Goal: Task Accomplishment & Management: Complete application form

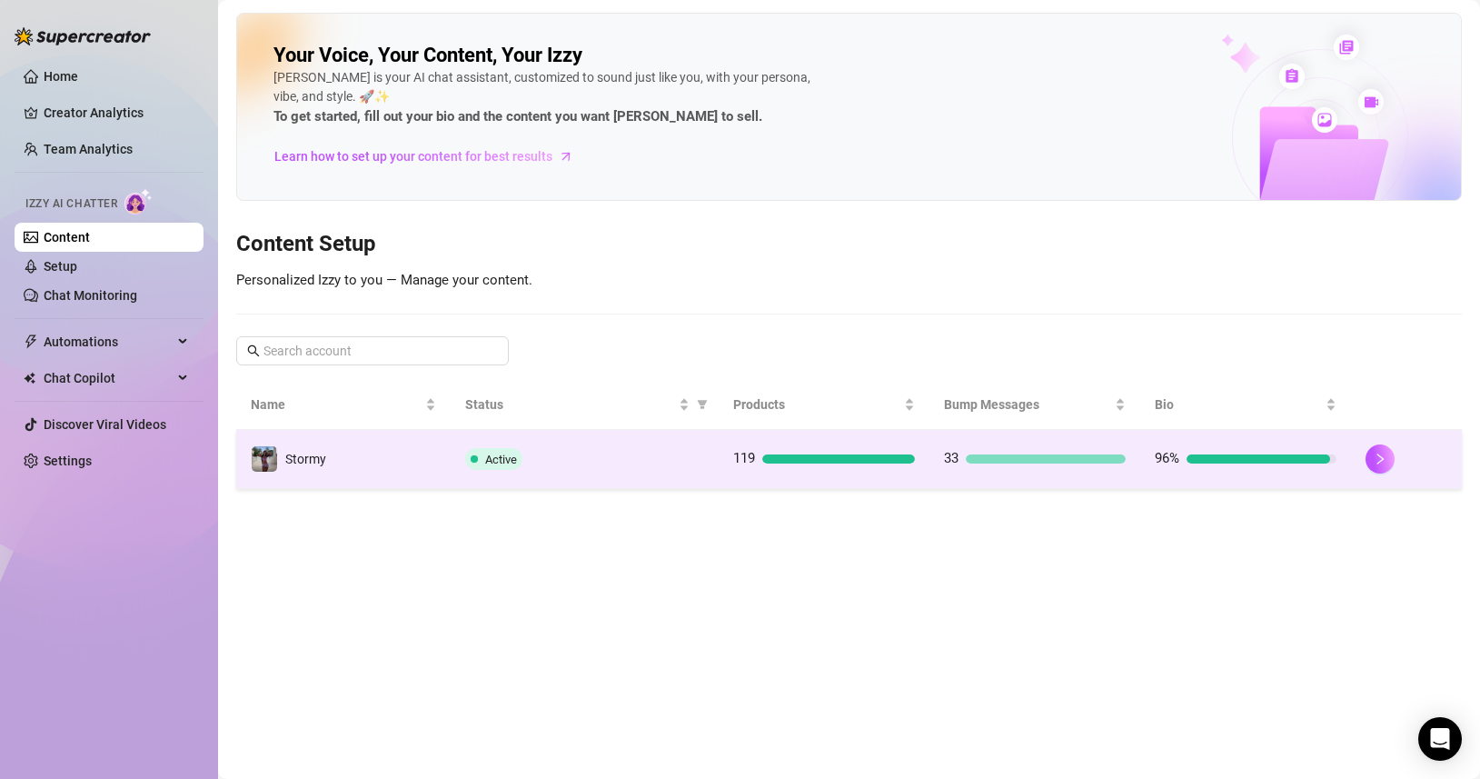
click at [649, 463] on div "Active" at bounding box center [584, 459] width 239 height 22
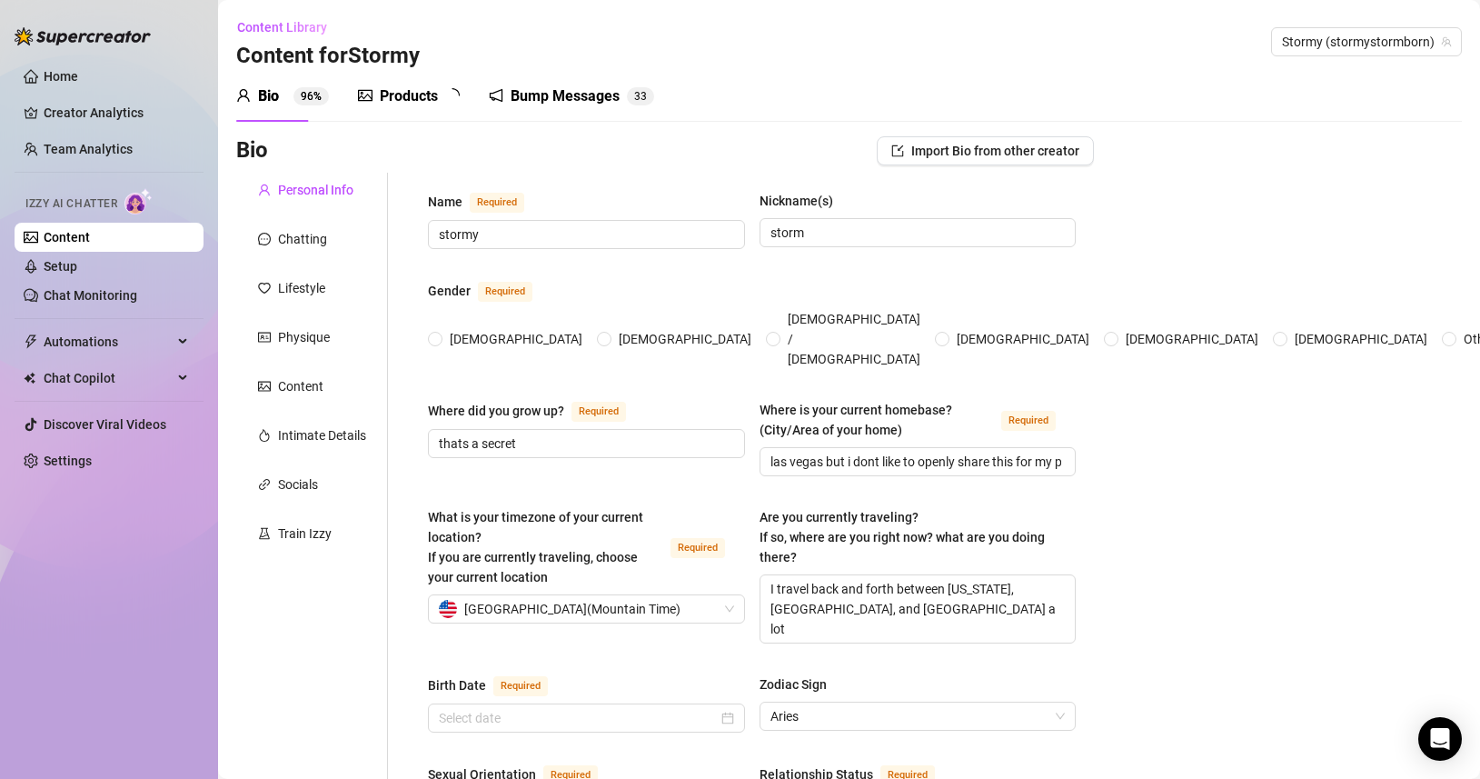
radio input "true"
type input "[DATE]"
click at [380, 101] on div "Products" at bounding box center [409, 96] width 58 height 22
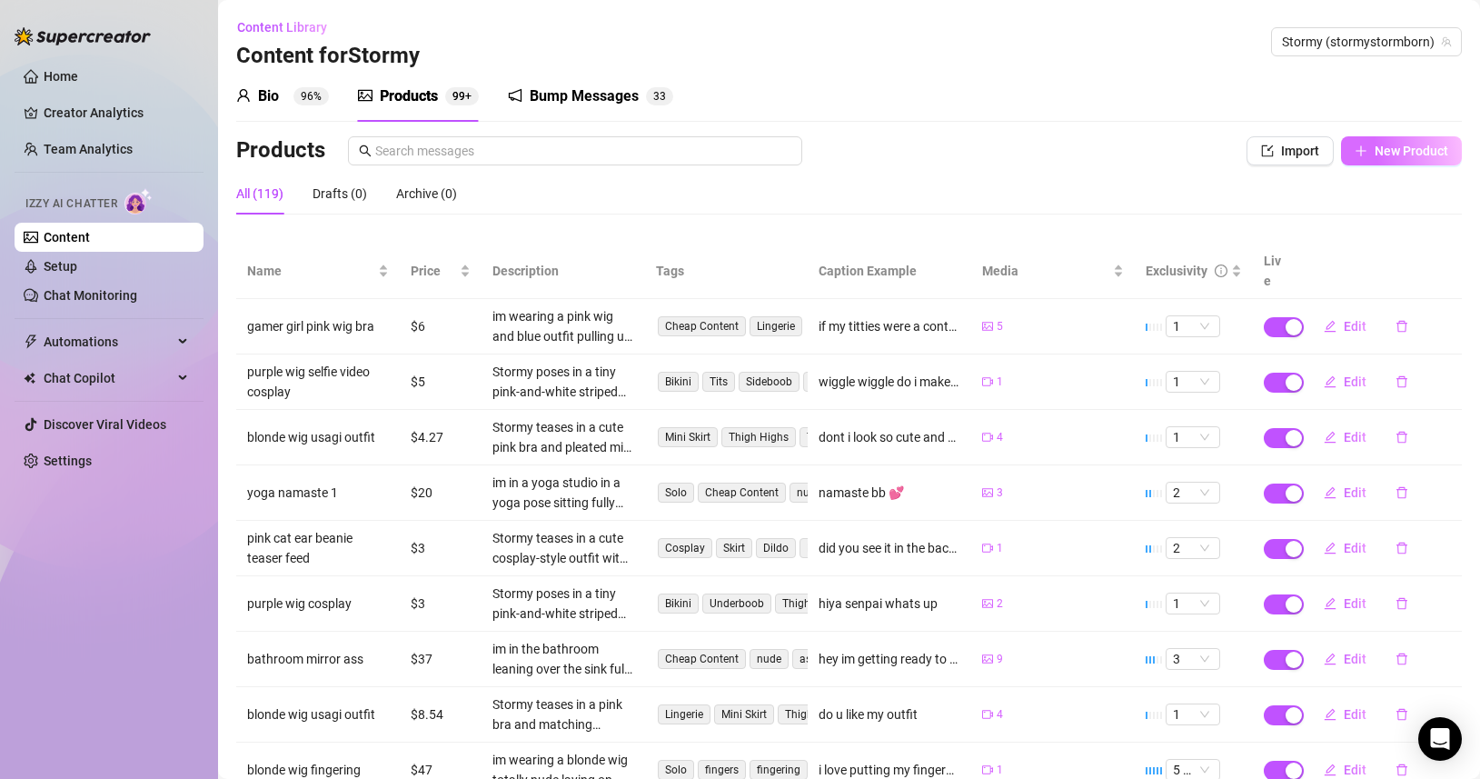
click at [1425, 155] on span "New Product" at bounding box center [1412, 151] width 74 height 15
type textarea "Type your message here..."
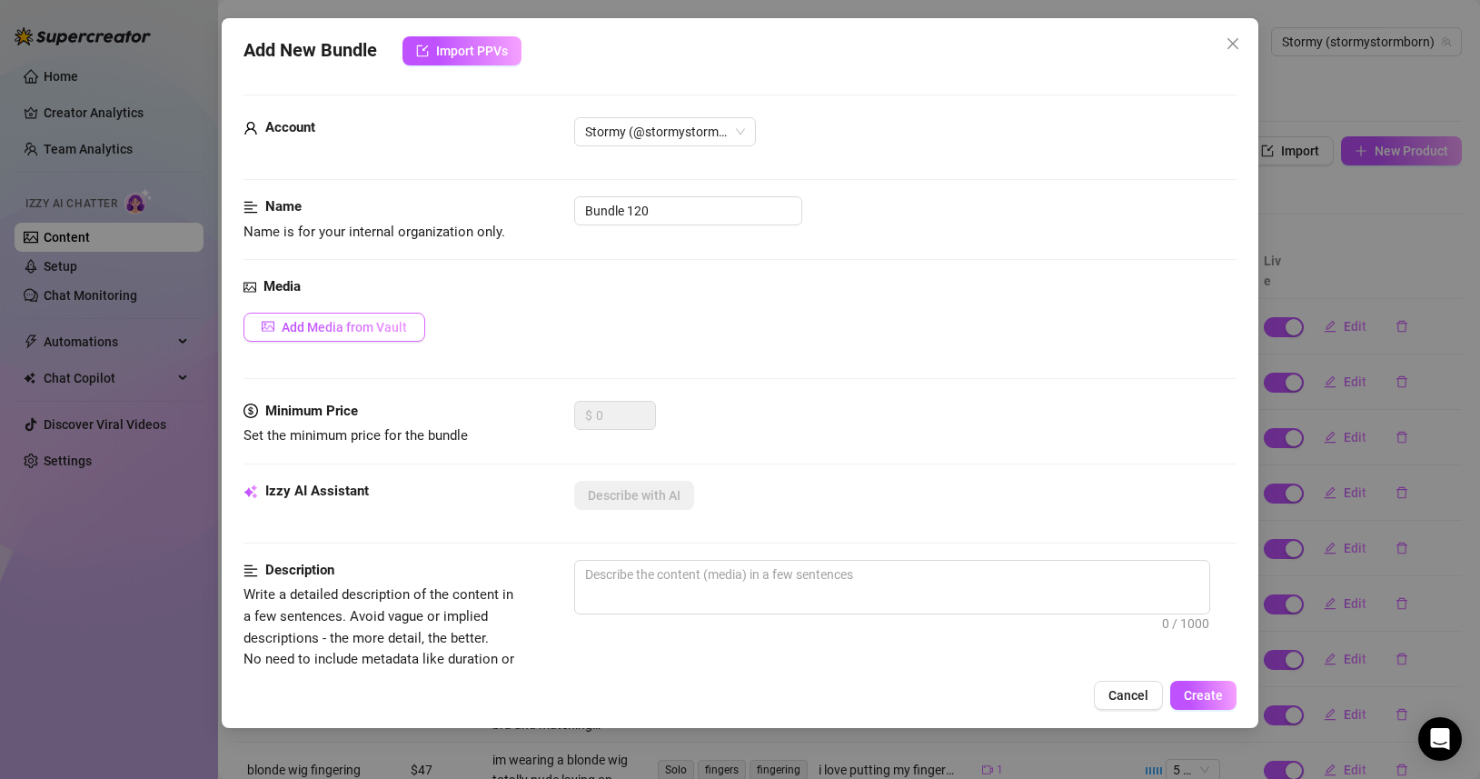
click at [405, 315] on button "Add Media from Vault" at bounding box center [335, 327] width 182 height 29
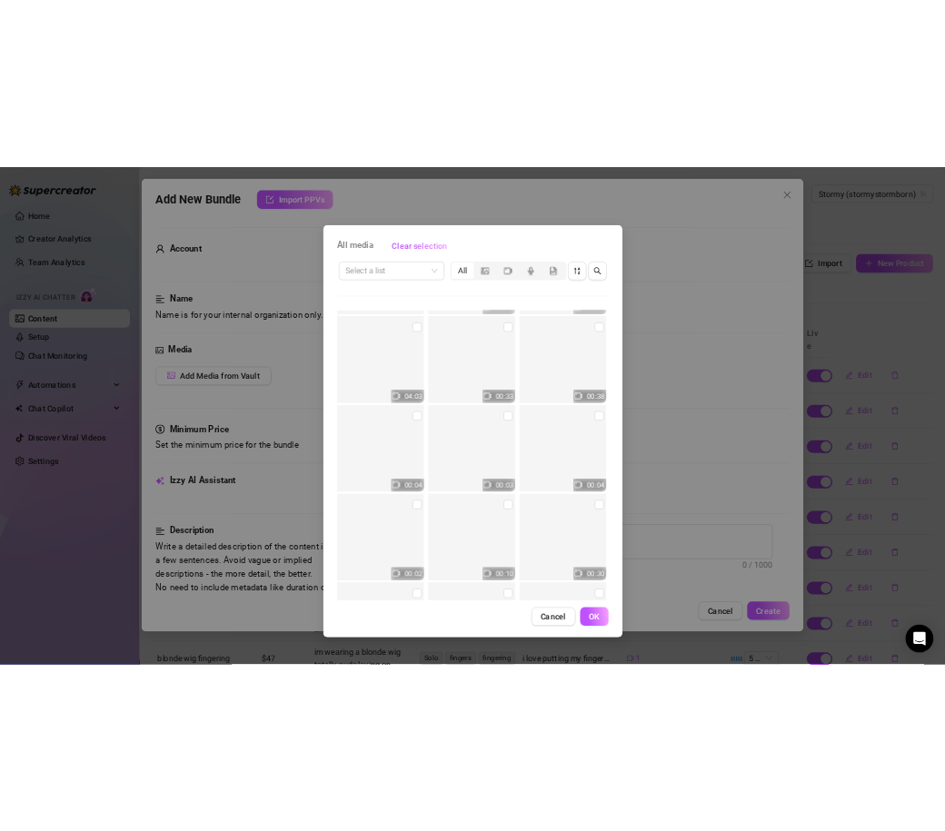
scroll to position [27377, 0]
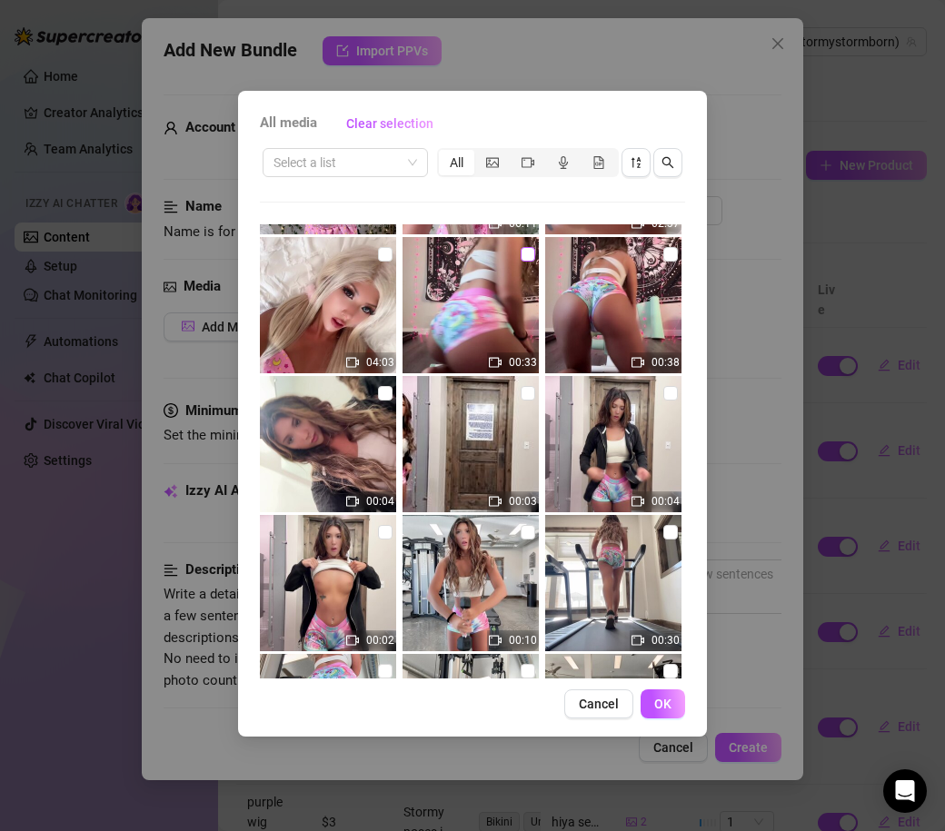
click at [533, 260] on input "checkbox" at bounding box center [528, 254] width 15 height 15
checkbox input "true"
click at [675, 687] on div "All media Clear selection Select a list All 00:14 05:44 00:08 00:06 00:09 00:17…" at bounding box center [472, 414] width 469 height 646
click at [673, 703] on button "OK" at bounding box center [663, 704] width 45 height 29
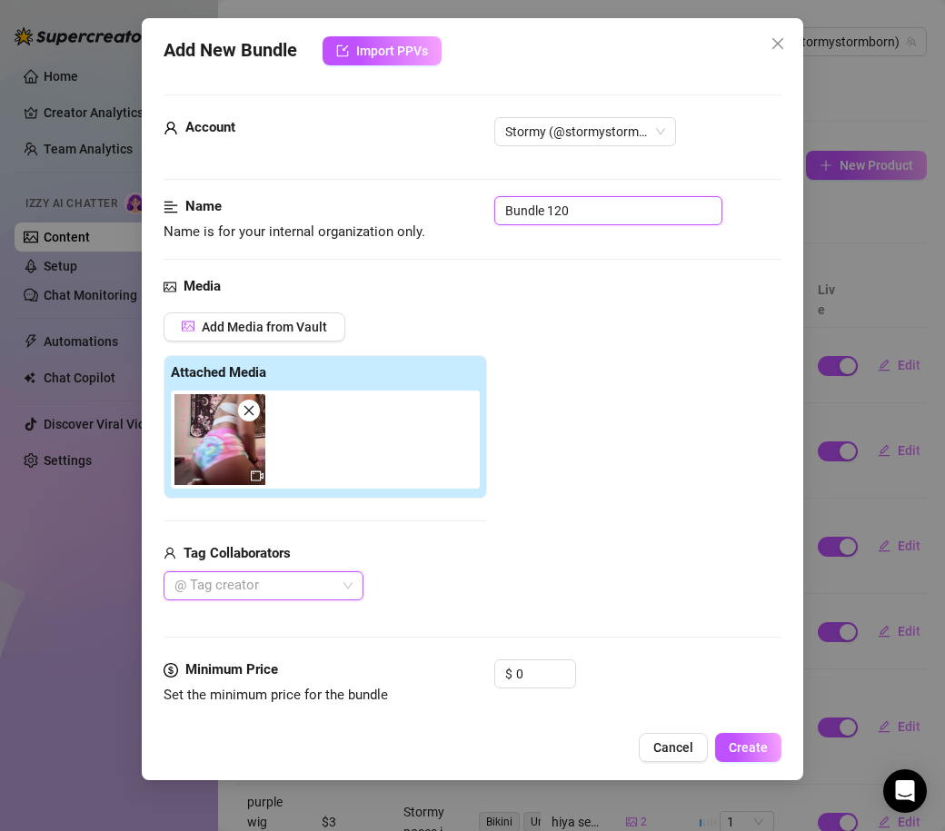
click at [565, 218] on input "Bundle 120" at bounding box center [608, 210] width 228 height 29
click at [626, 210] on input "mlp shorts gym set" at bounding box center [608, 210] width 228 height 29
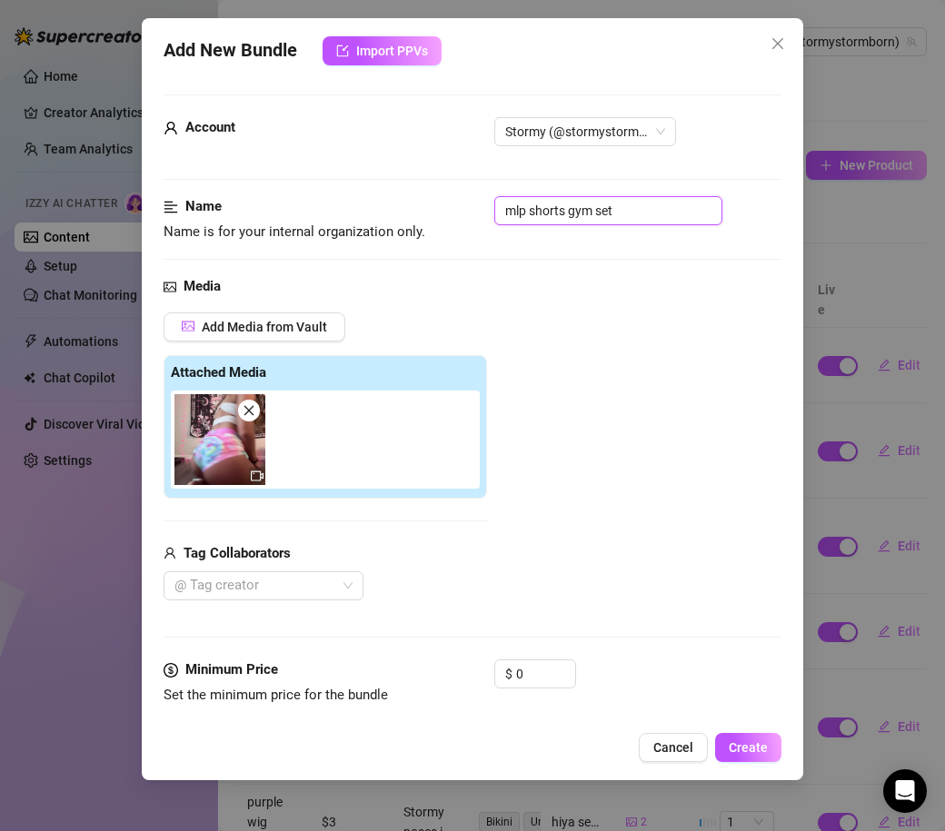
click at [626, 210] on input "mlp shorts gym set" at bounding box center [608, 210] width 228 height 29
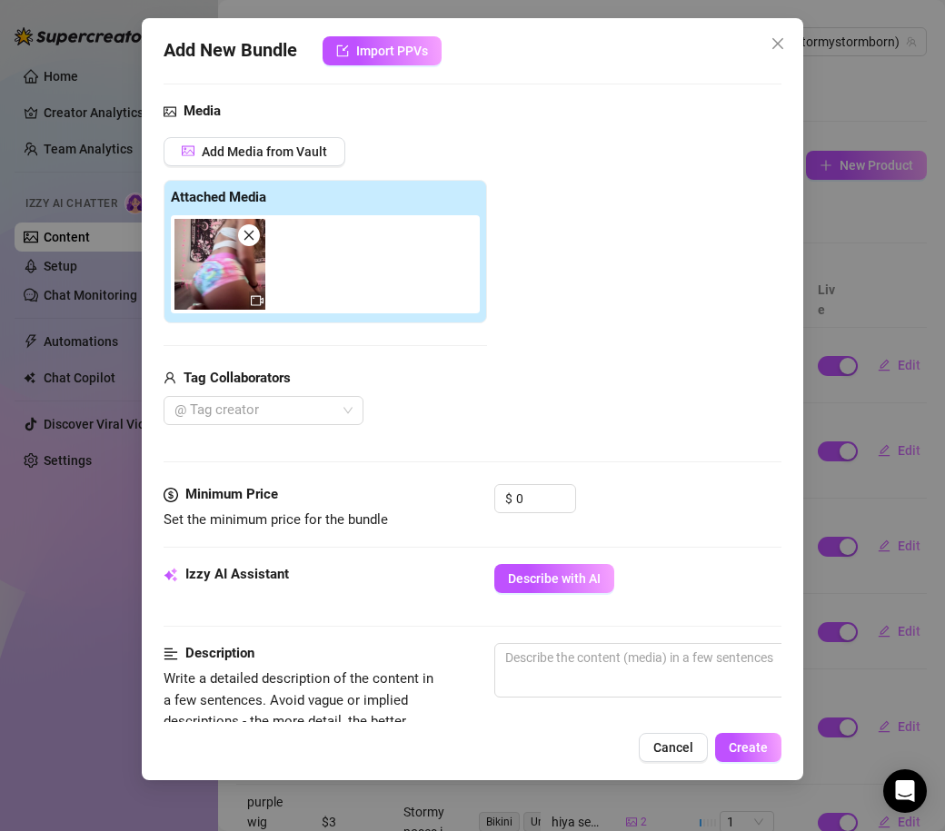
scroll to position [198, 2]
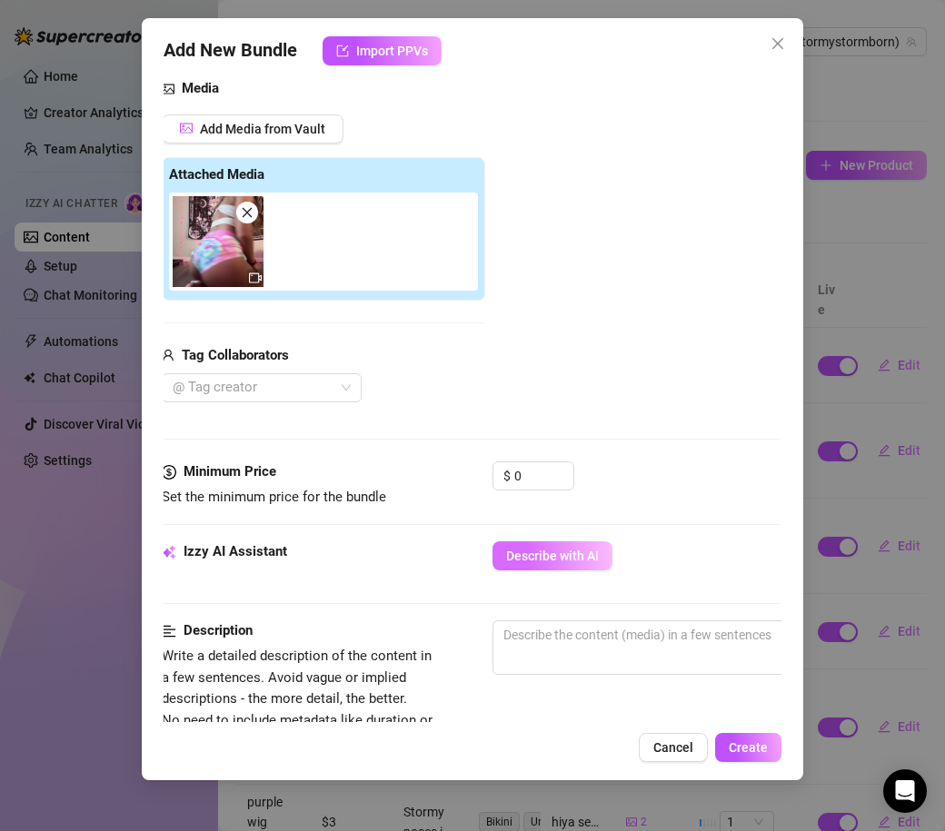
type input "mlp shorts gym set"
click at [543, 548] on button "Describe with AI" at bounding box center [553, 556] width 120 height 29
click at [531, 470] on input "0" at bounding box center [543, 476] width 59 height 27
type input "1"
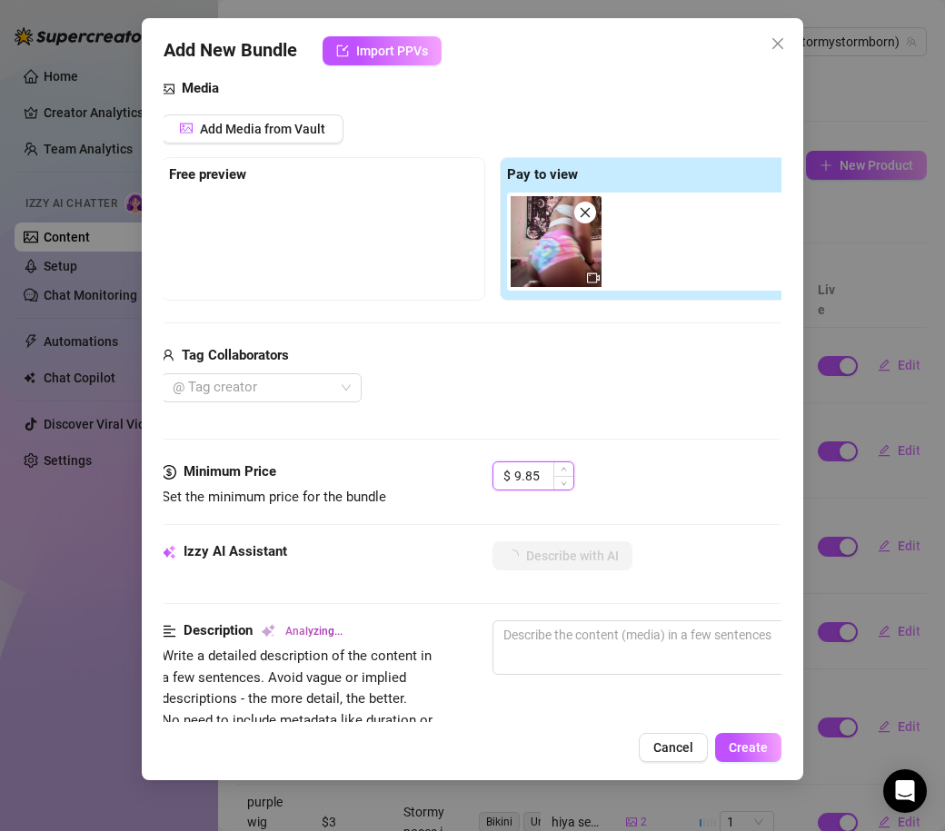
click at [544, 476] on input "9.85" at bounding box center [543, 476] width 59 height 27
click at [540, 386] on div "@ Tag creator" at bounding box center [493, 387] width 662 height 29
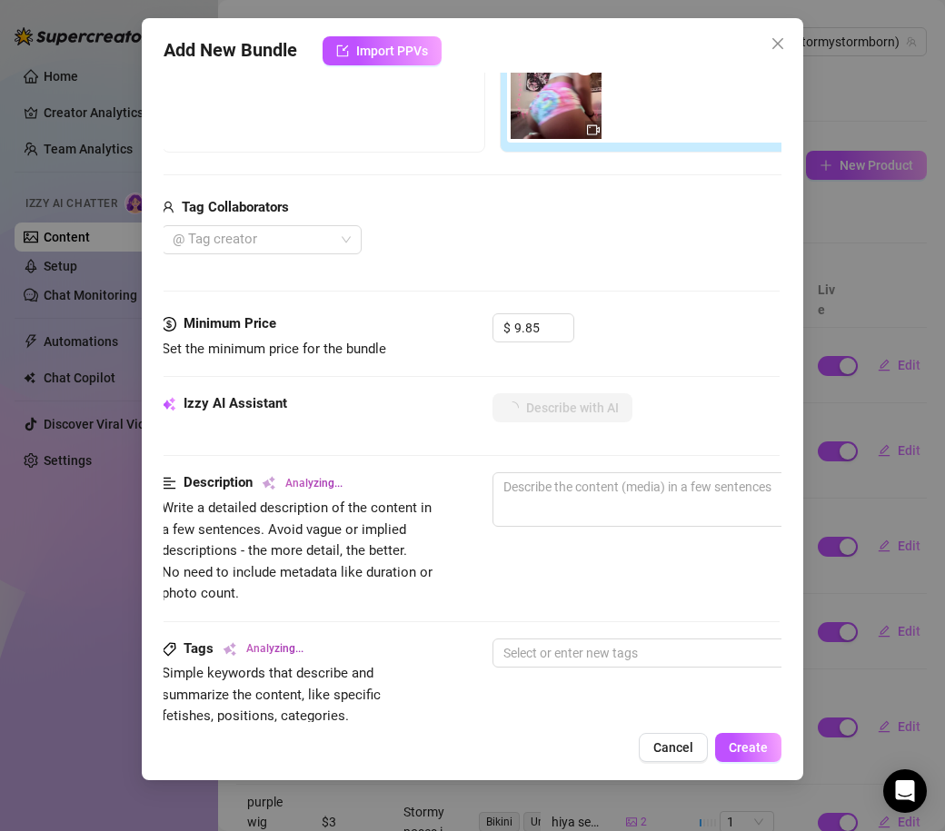
scroll to position [328, 11]
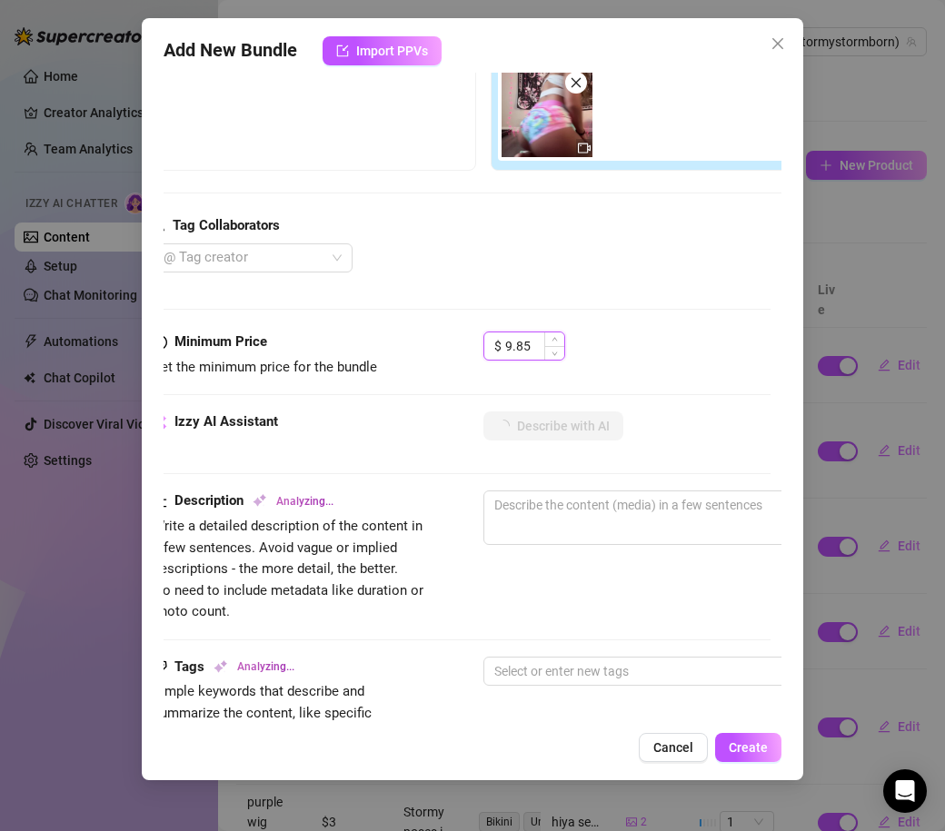
click at [511, 344] on input "9.85" at bounding box center [534, 346] width 59 height 27
type input "8.85"
click at [553, 315] on div "Media Add Media from Vault Free preview Pay to view Tag Collaborators @ Tag cre…" at bounding box center [462, 139] width 618 height 383
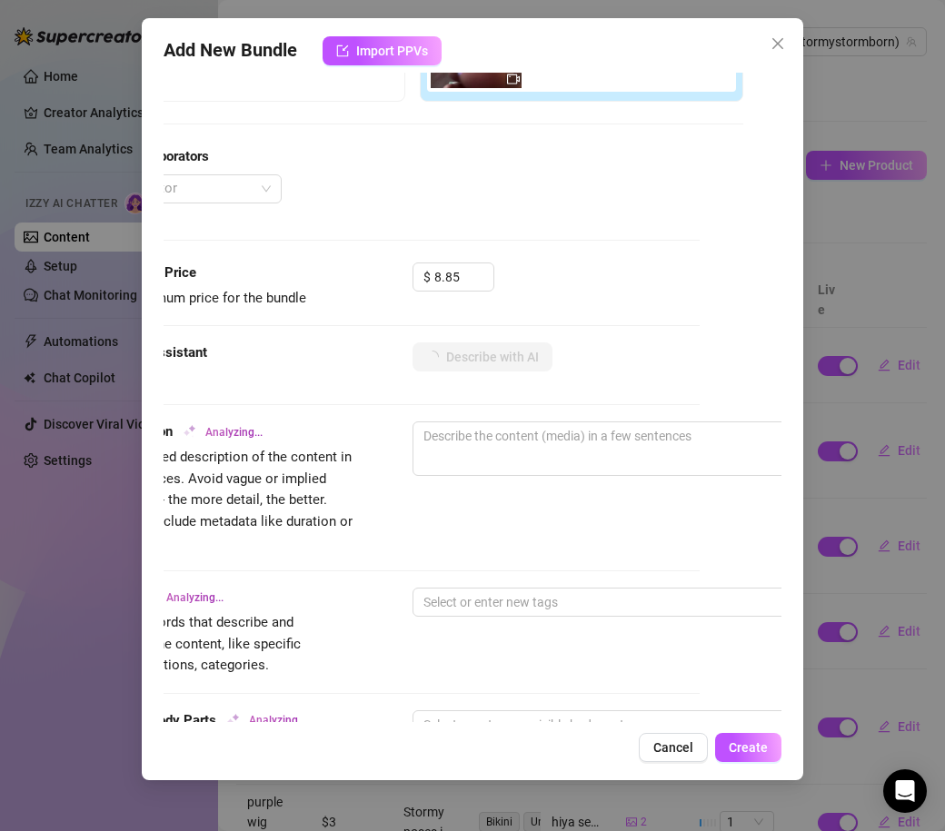
type textarea "Stormy"
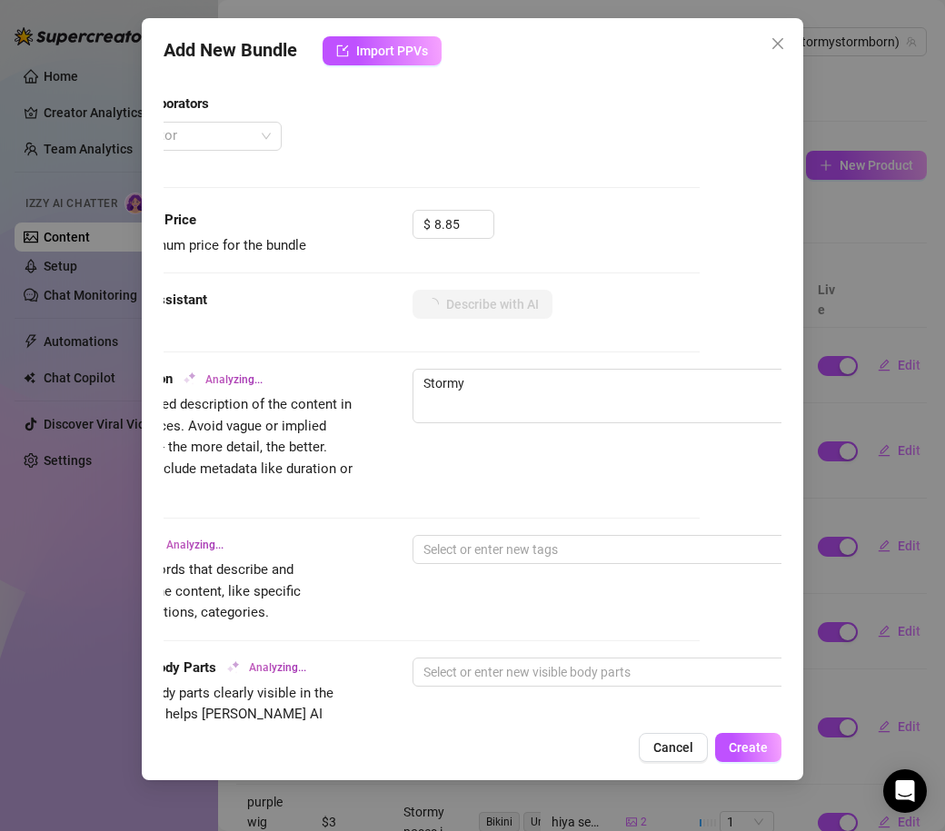
type textarea "[PERSON_NAME] wears"
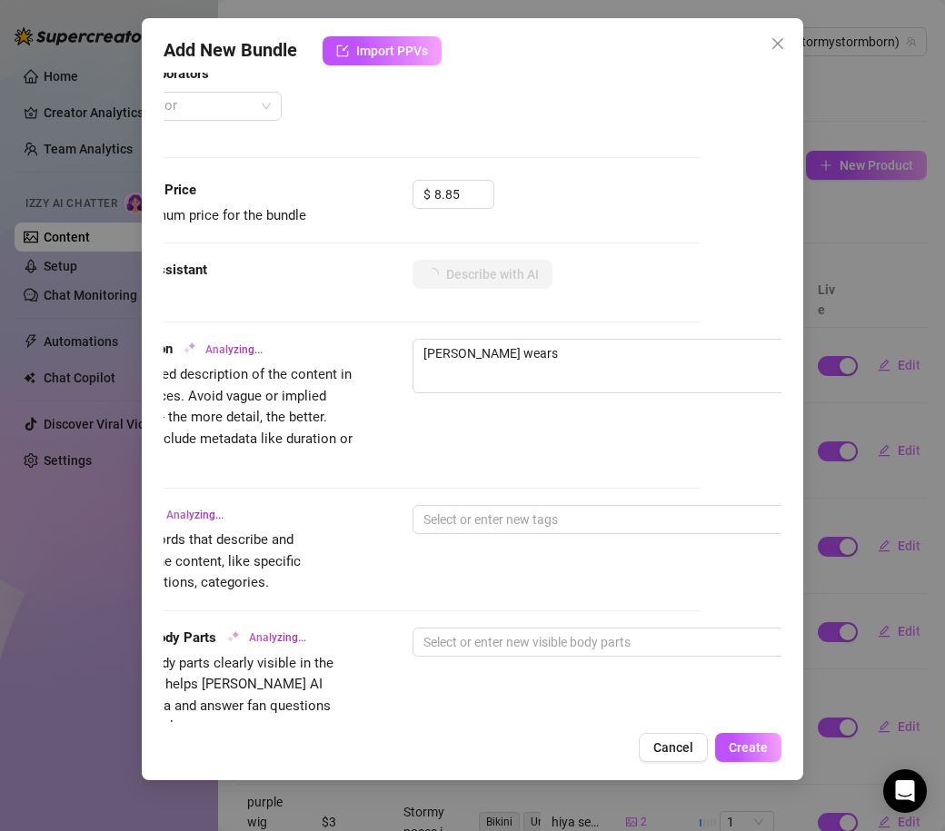
type textarea "[PERSON_NAME] wears a"
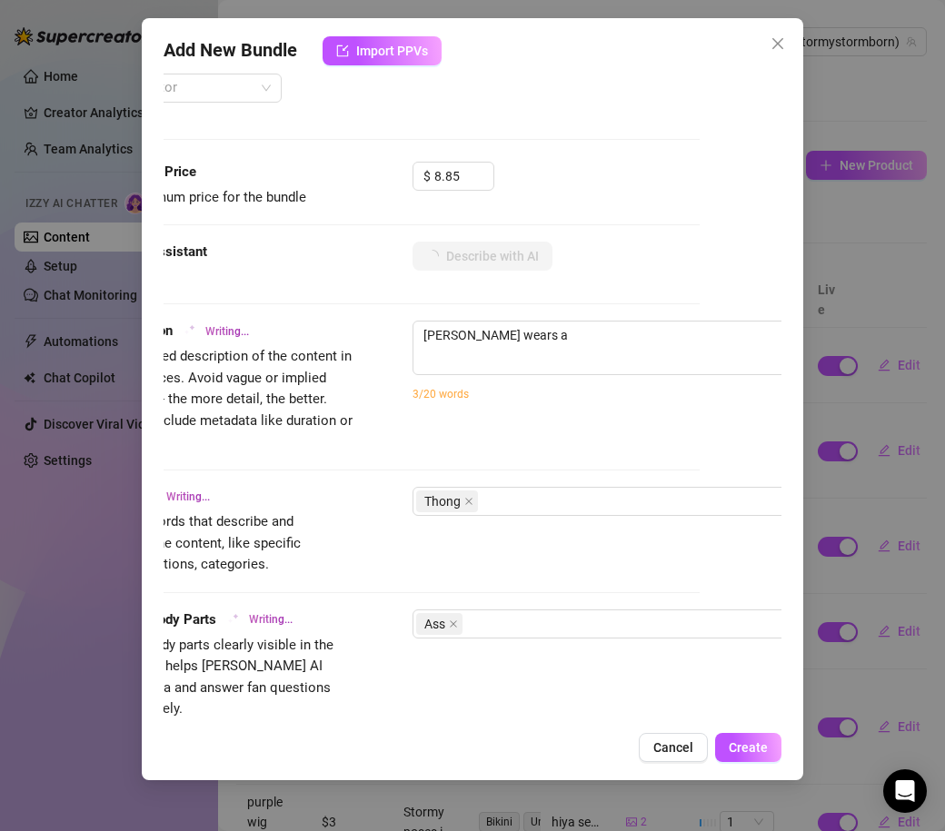
type textarea "[PERSON_NAME] wears a tiny"
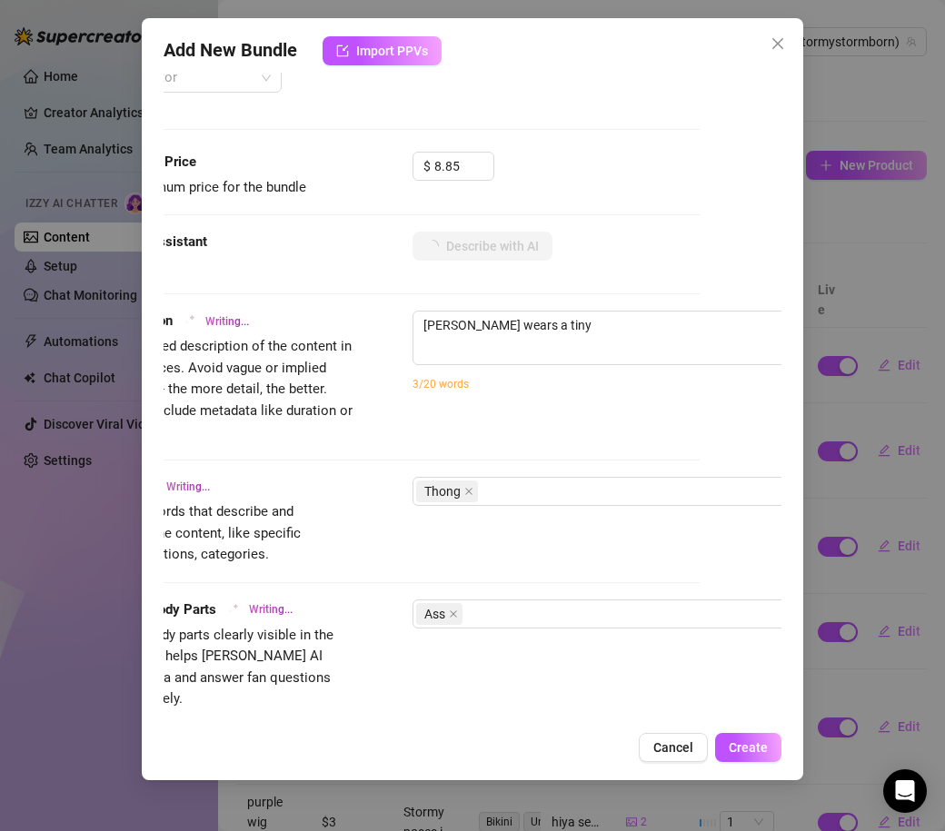
type textarea "[PERSON_NAME] wears a tiny blue"
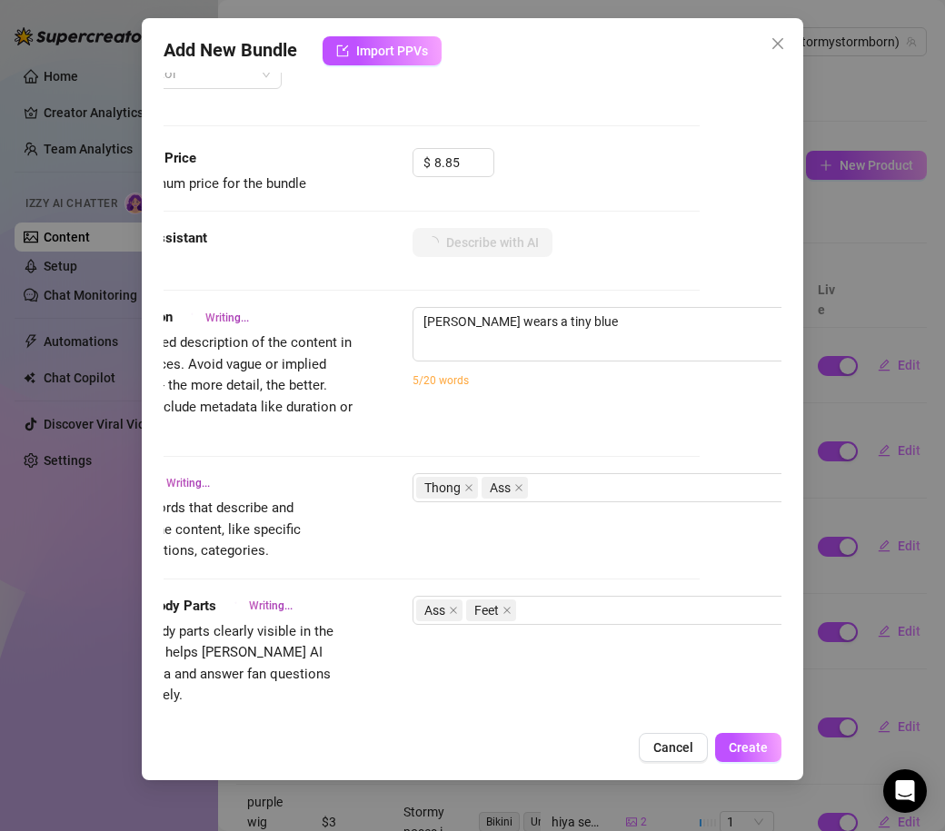
type textarea "[PERSON_NAME] wears a tiny blue thong"
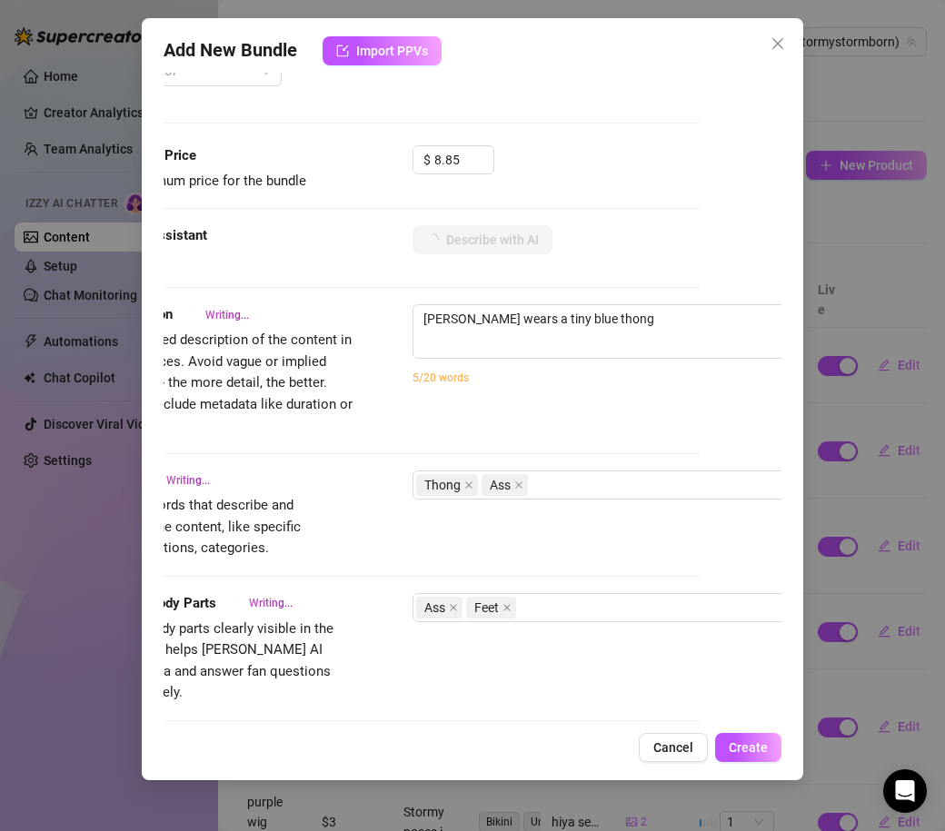
type textarea "[PERSON_NAME] wears a tiny blue thong bikini,"
type textarea "[PERSON_NAME] wears a tiny blue thong bikini, kneeling"
type textarea "[PERSON_NAME] wears a tiny blue thong bikini, kneeling on"
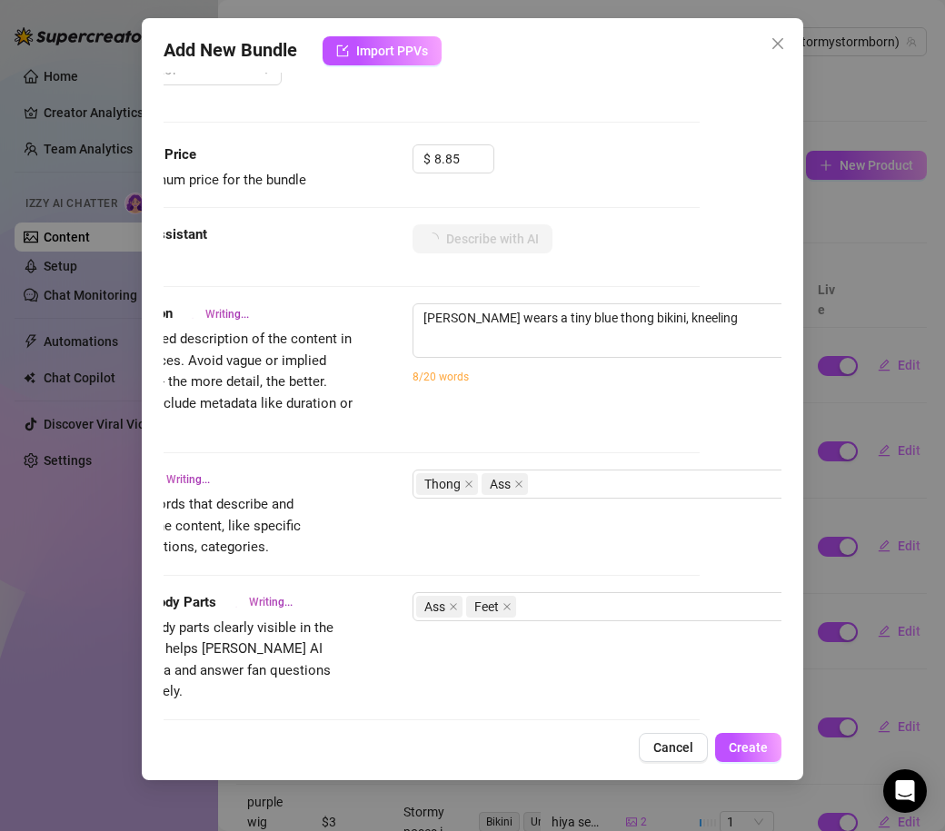
type textarea "[PERSON_NAME] wears a tiny blue thong bikini, kneeling on"
type textarea "[PERSON_NAME] wears a tiny blue thong bikini, kneeling on a"
type textarea "[PERSON_NAME] wears a tiny blue thong bikini, kneeling on a workout"
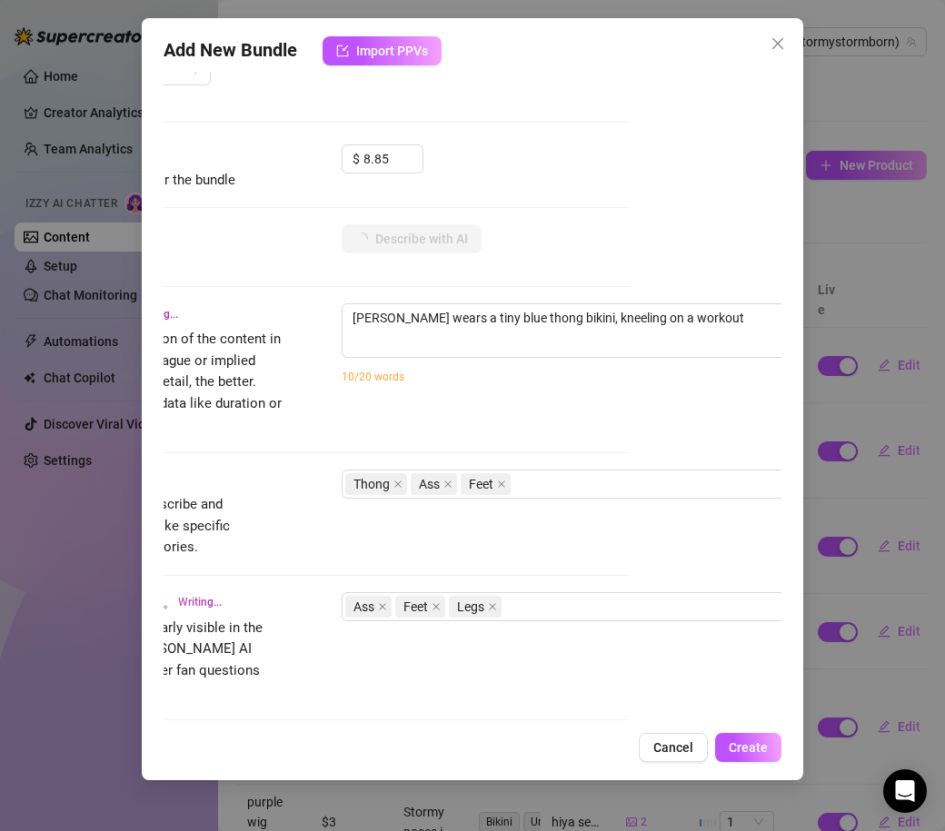
type textarea "[PERSON_NAME] wears a tiny blue thong bikini, kneeling on a workout bench"
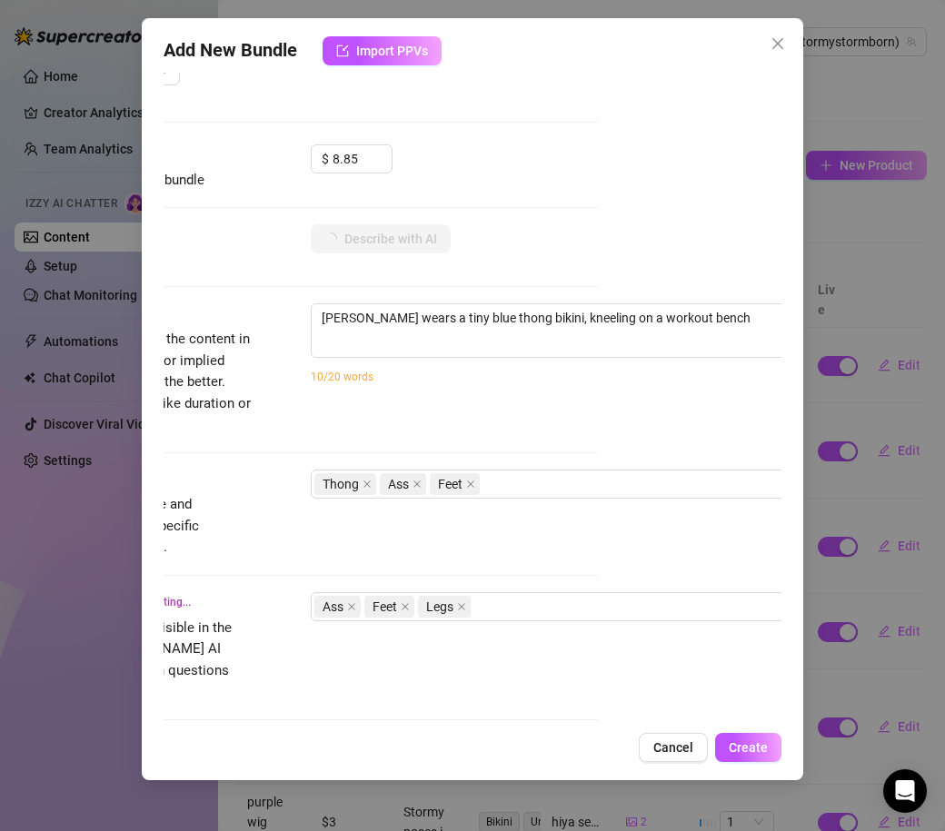
type textarea "[PERSON_NAME] wears a tiny blue thong bikini, kneeling on a workout bench with"
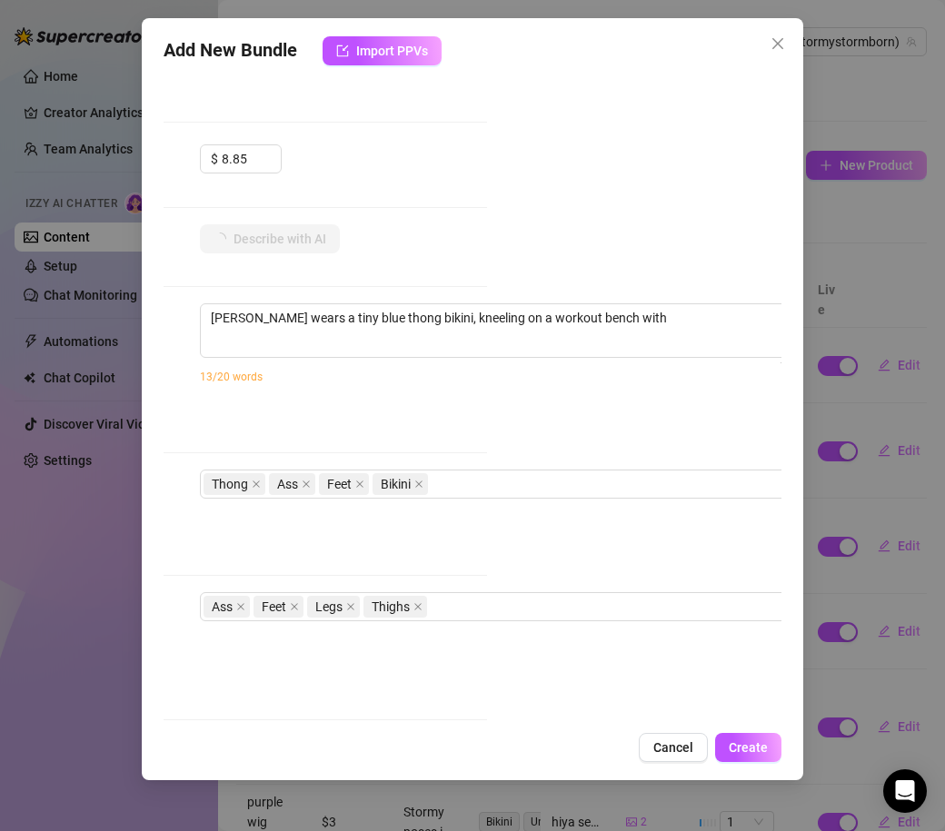
type textarea "[PERSON_NAME] wears a tiny blue thong bikini, kneeling on a workout bench with …"
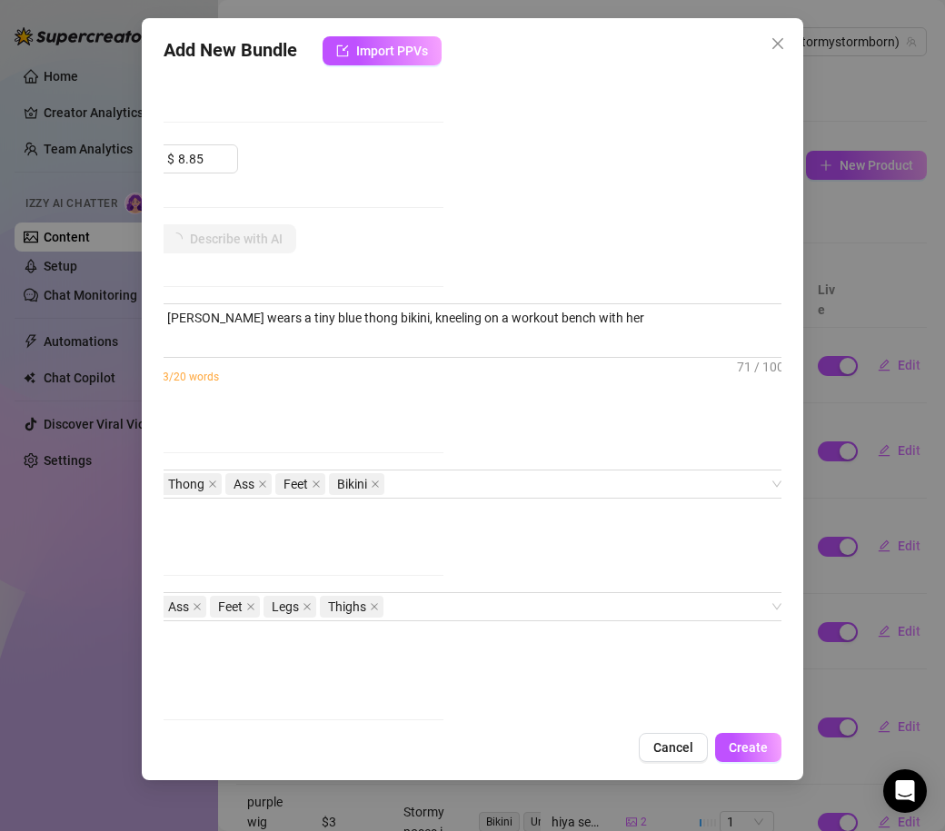
type textarea "[PERSON_NAME] wears a tiny blue thong bikini, kneeling on a workout bench with …"
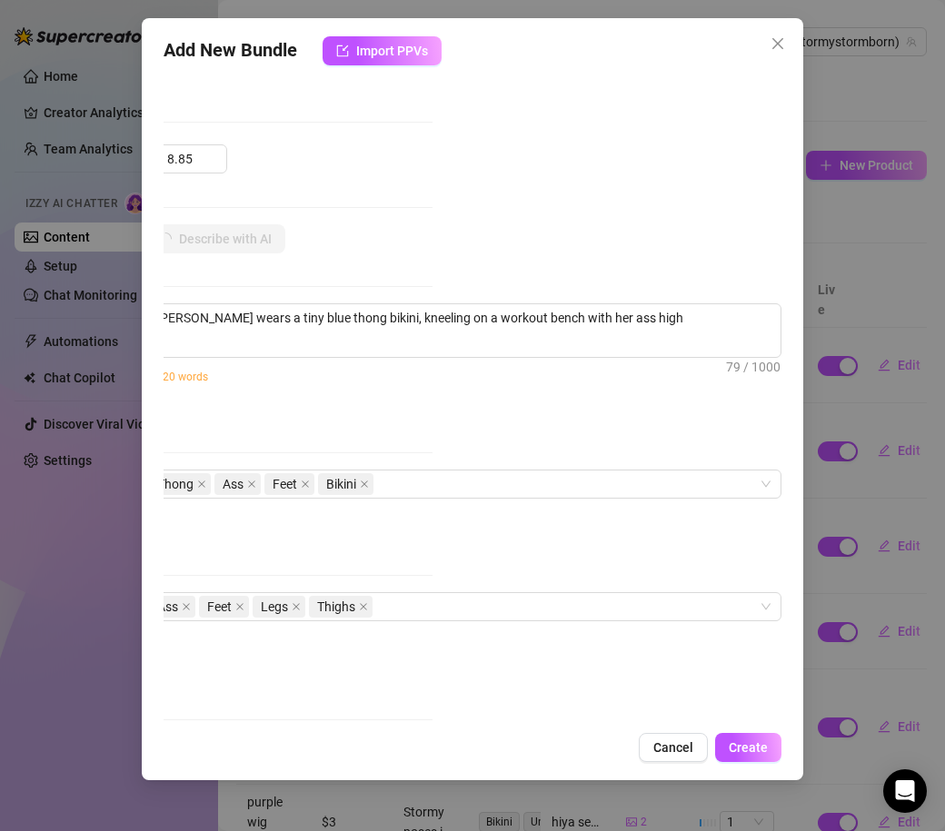
type textarea "[PERSON_NAME] wears a tiny blue thong bikini, kneeling on a workout bench with …"
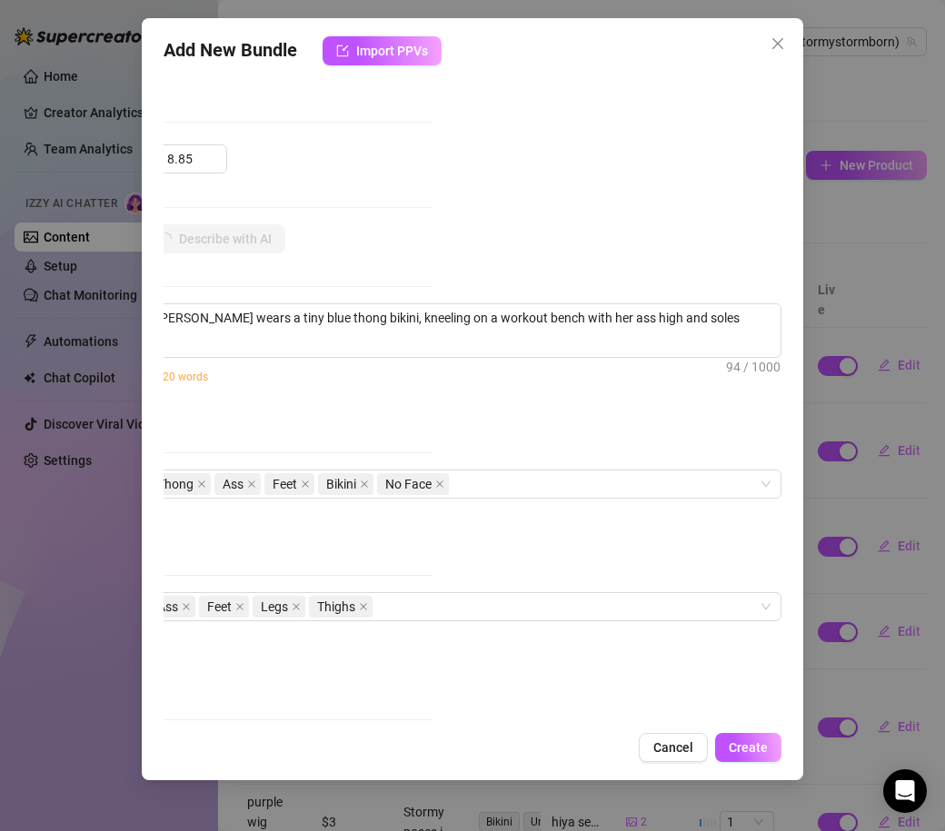
type textarea "[PERSON_NAME] wears a tiny blue thong bikini, kneeling on a workout bench with …"
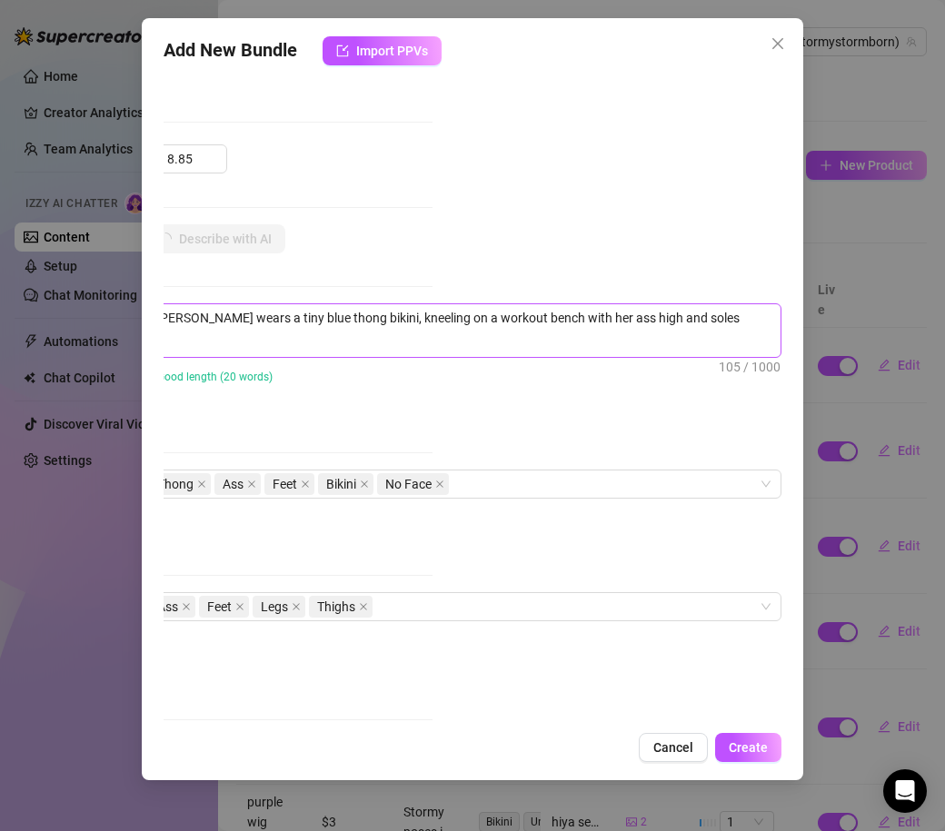
type textarea "[PERSON_NAME] wears a tiny blue thong bikini, kneeling on a workout bench with …"
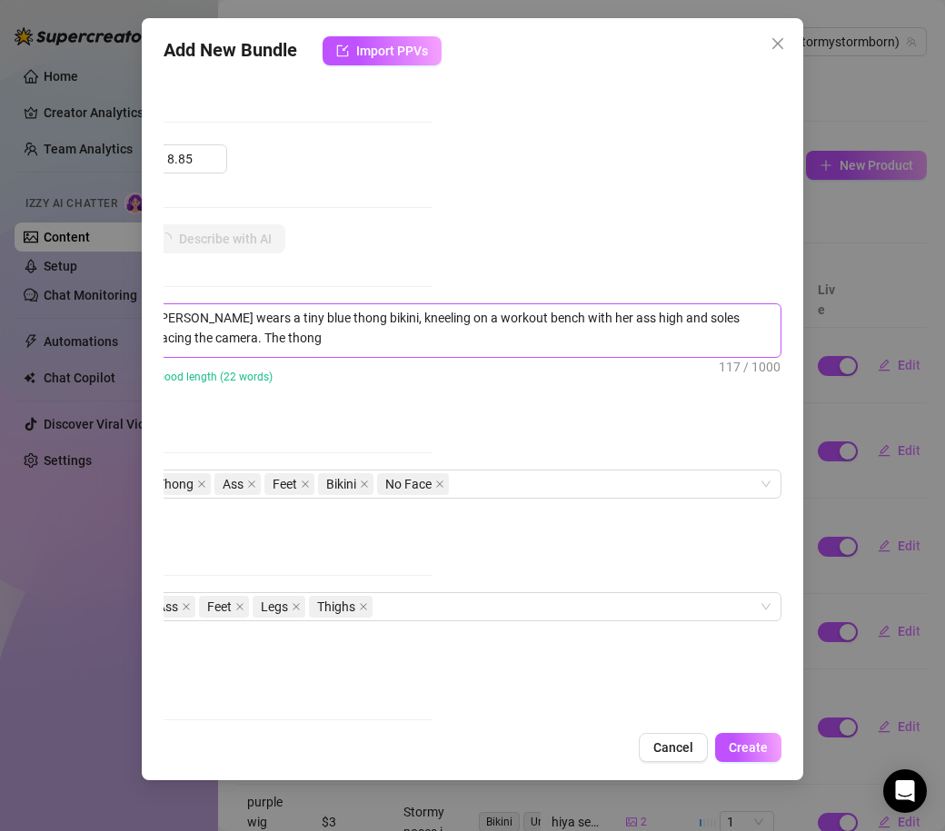
type textarea "[PERSON_NAME] wears a tiny blue thong bikini, kneeling on a workout bench with …"
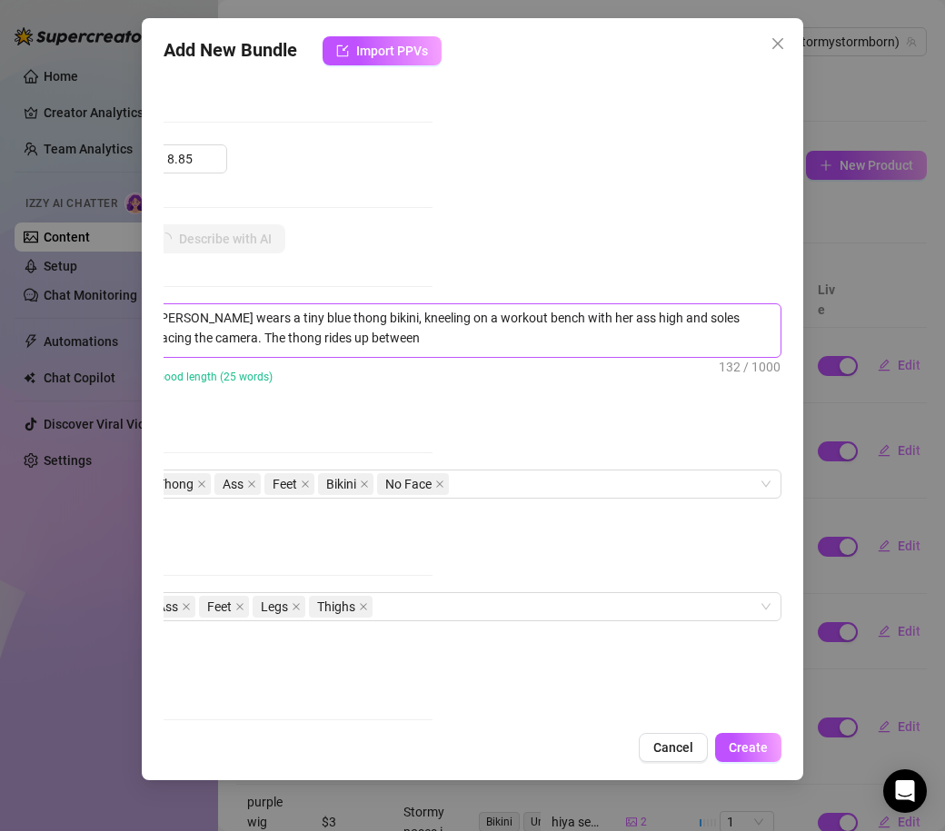
type textarea "[PERSON_NAME] wears a tiny blue thong bikini, kneeling on a workout bench with …"
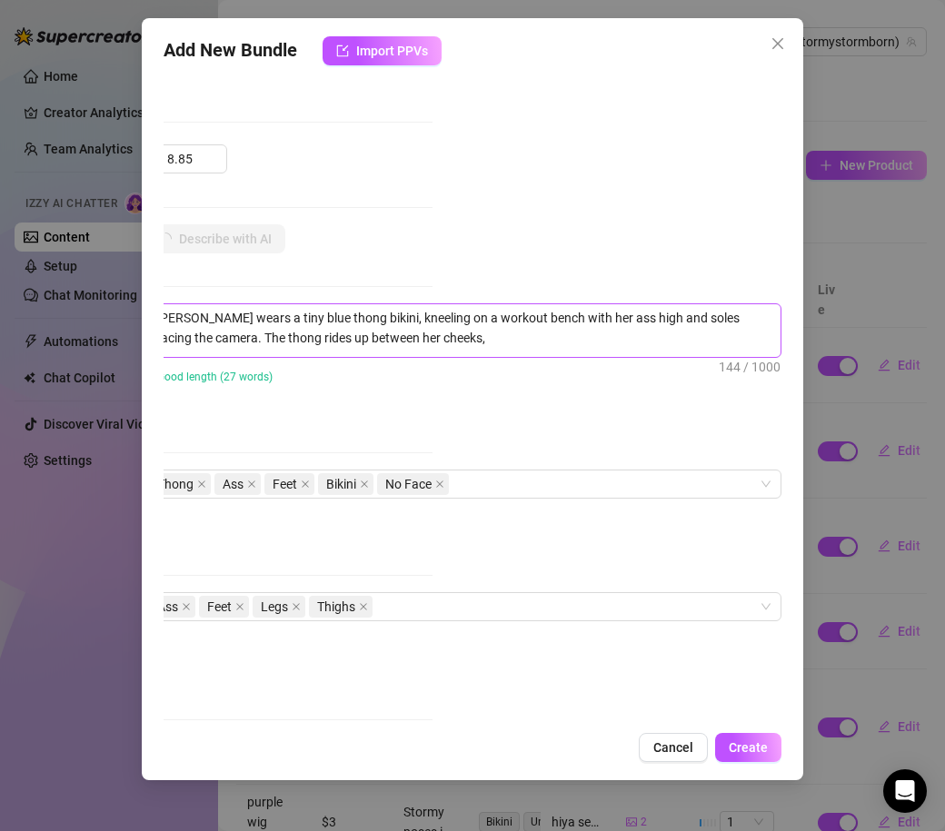
type textarea "[PERSON_NAME] wears a tiny blue thong bikini, kneeling on a workout bench with …"
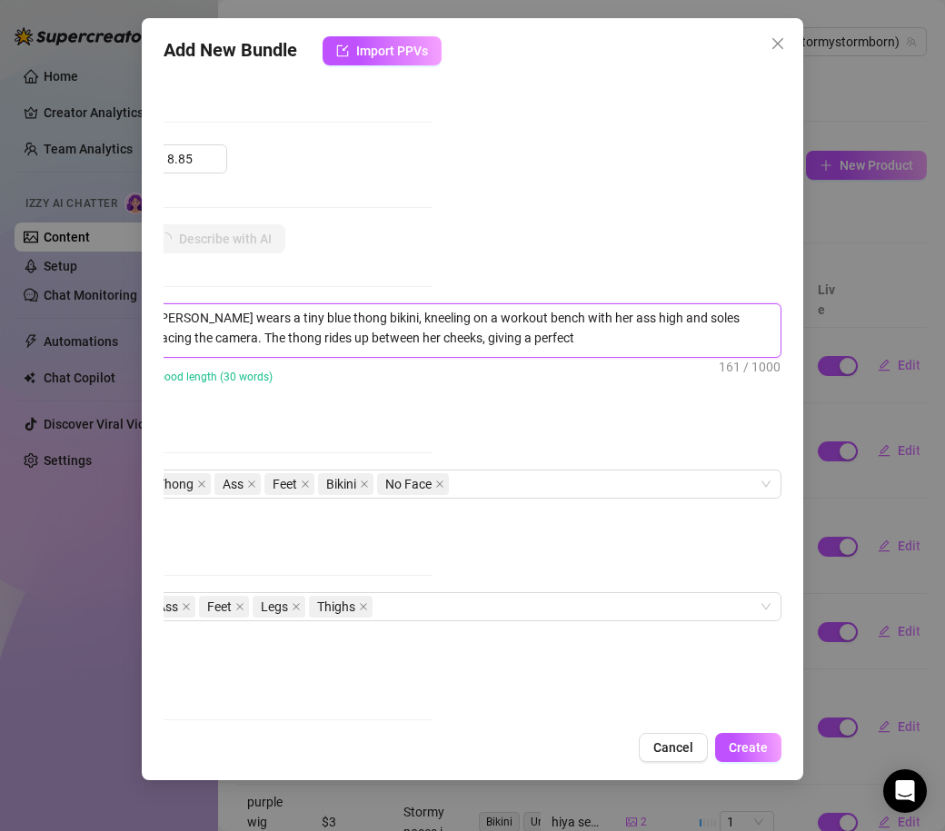
type textarea "[PERSON_NAME] wears a tiny blue thong bikini, kneeling on a workout bench with …"
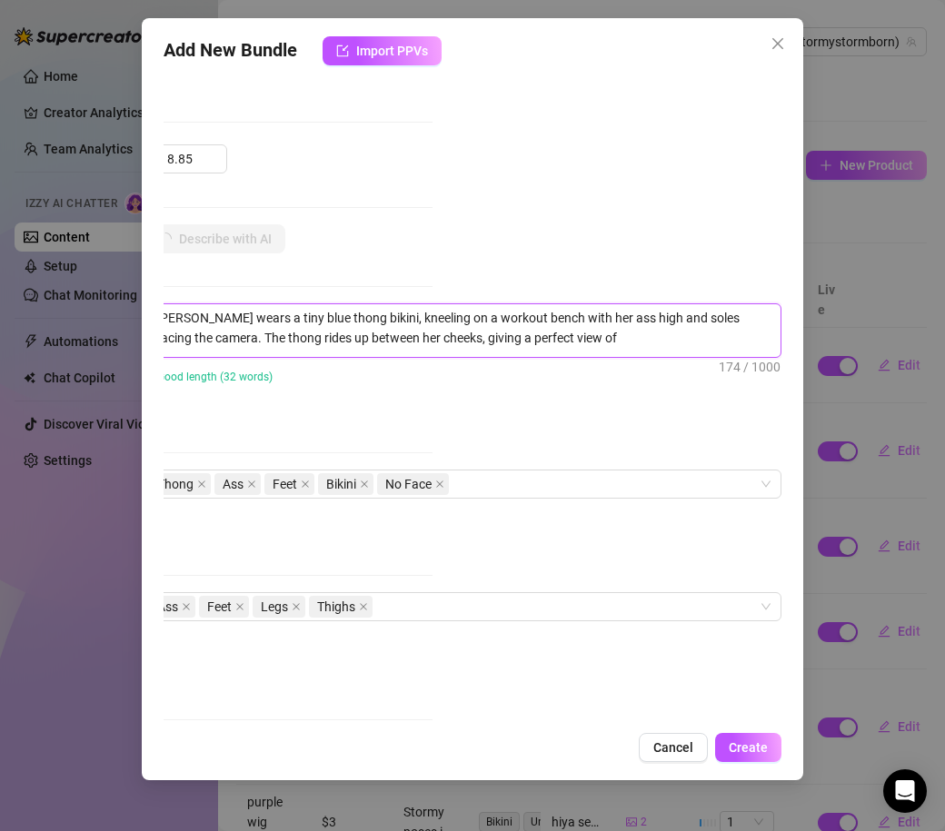
type textarea "[PERSON_NAME] wears a tiny blue thong bikini, kneeling on a workout bench with …"
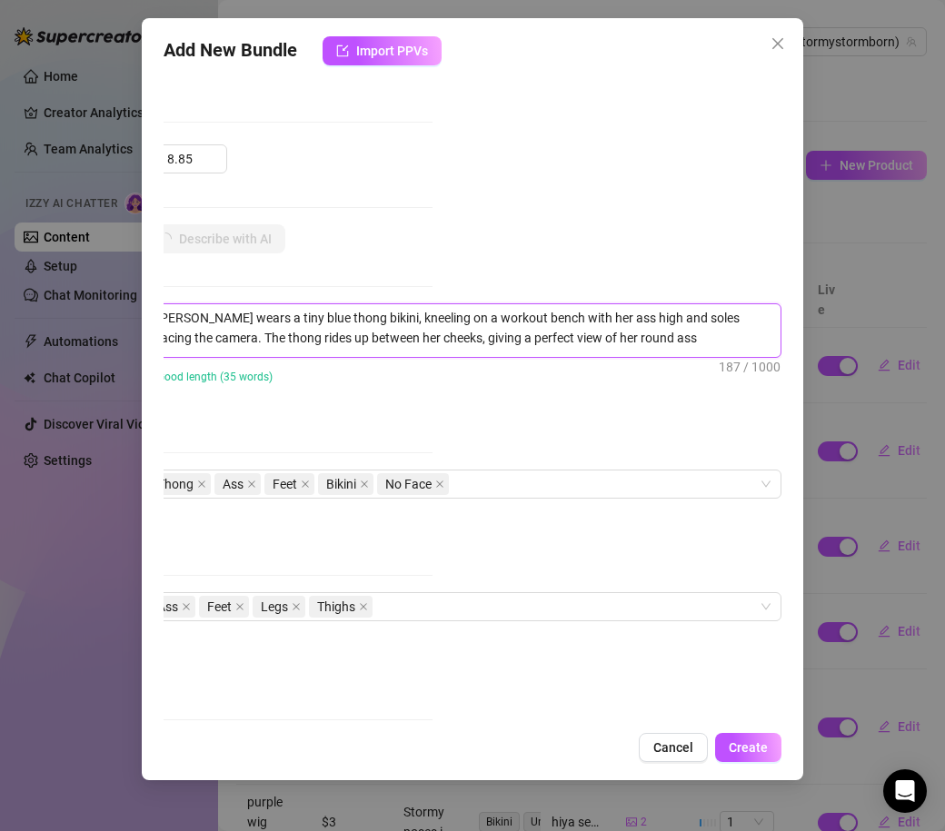
type textarea "[PERSON_NAME] wears a tiny blue thong bikini, kneeling on a workout bench with …"
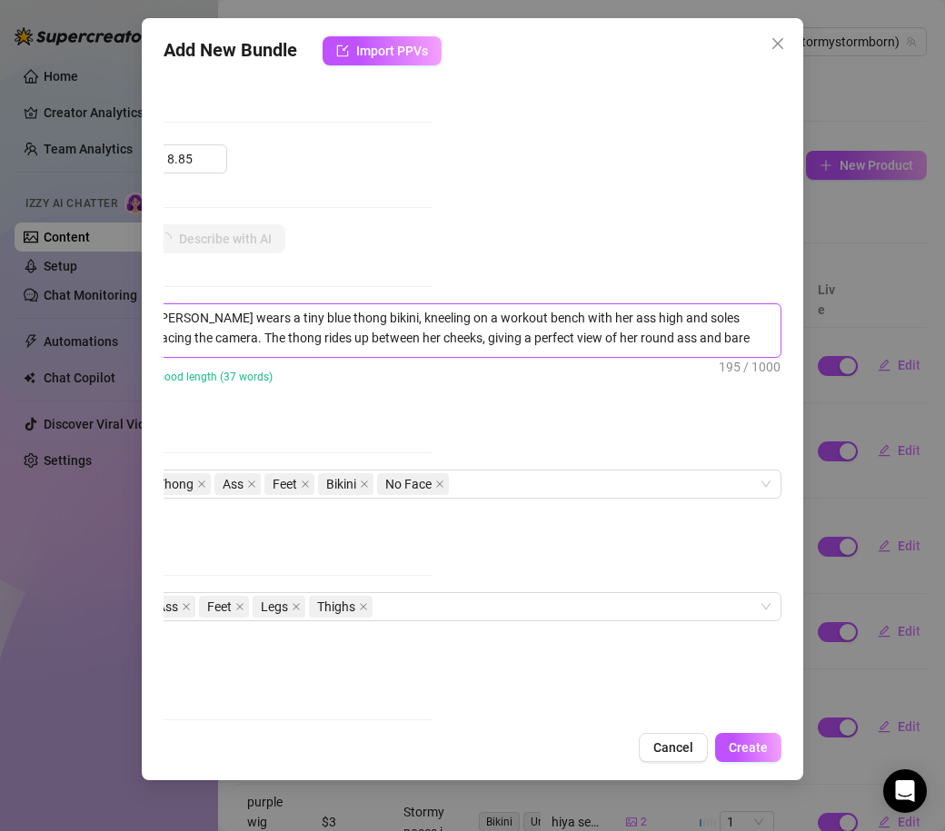
type textarea "[PERSON_NAME] wears a tiny blue thong bikini, kneeling on a workout bench with …"
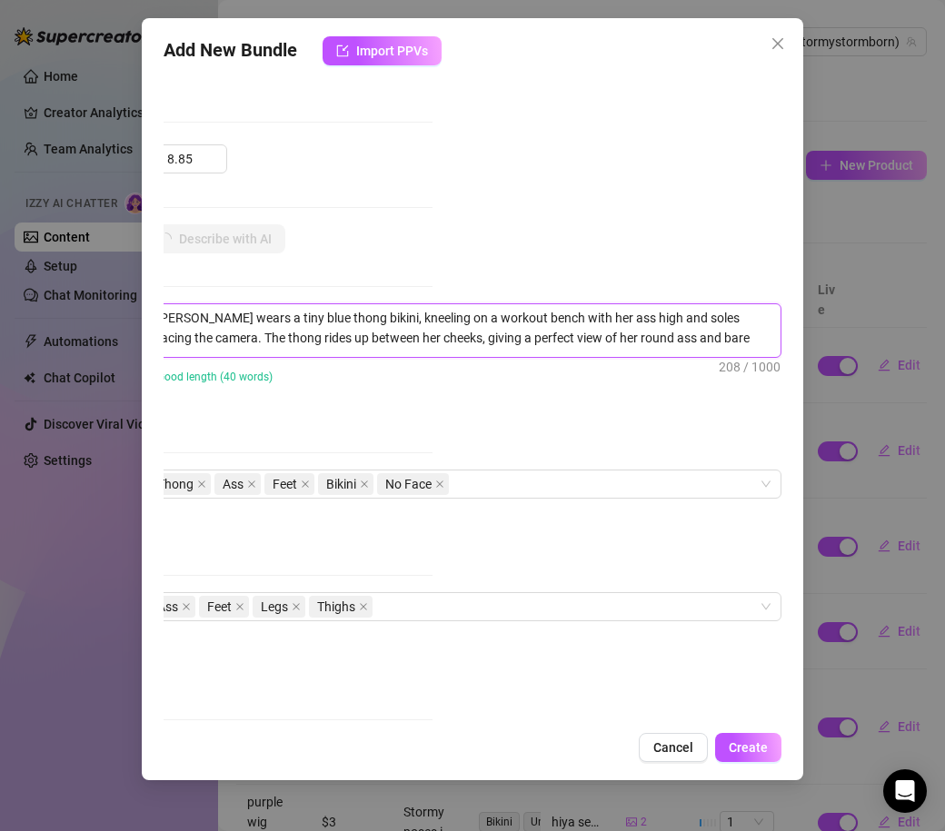
type textarea "[PERSON_NAME] wears a tiny blue thong bikini, kneeling on a workout bench with …"
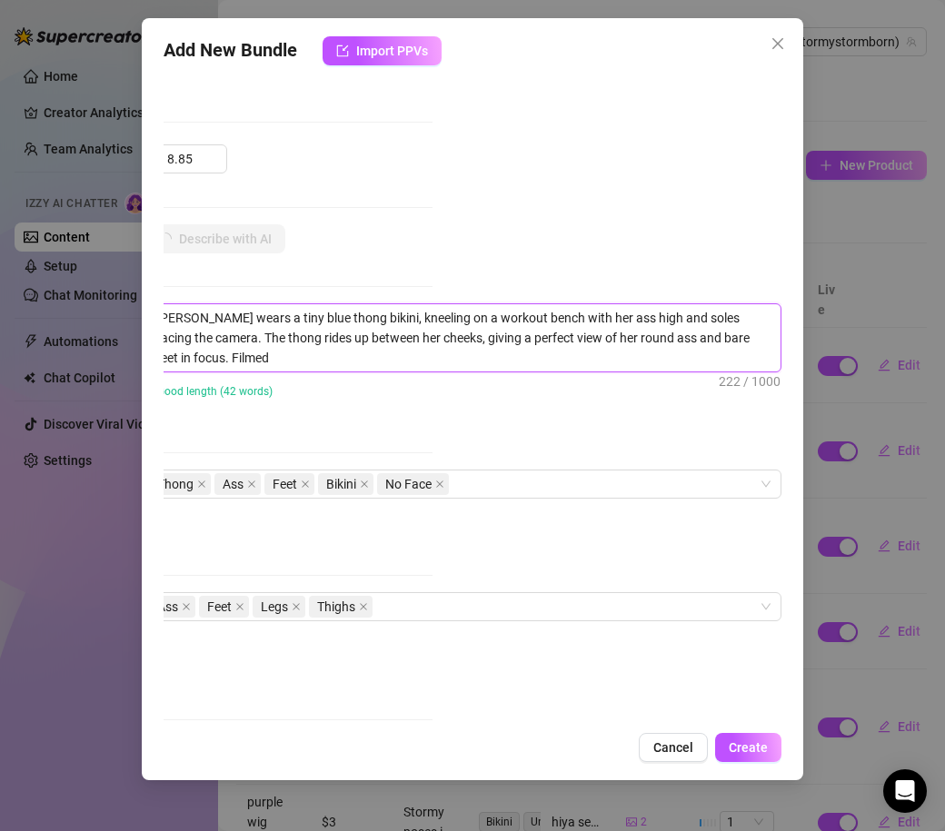
type textarea "[PERSON_NAME] wears a tiny blue thong bikini, kneeling on a workout bench with …"
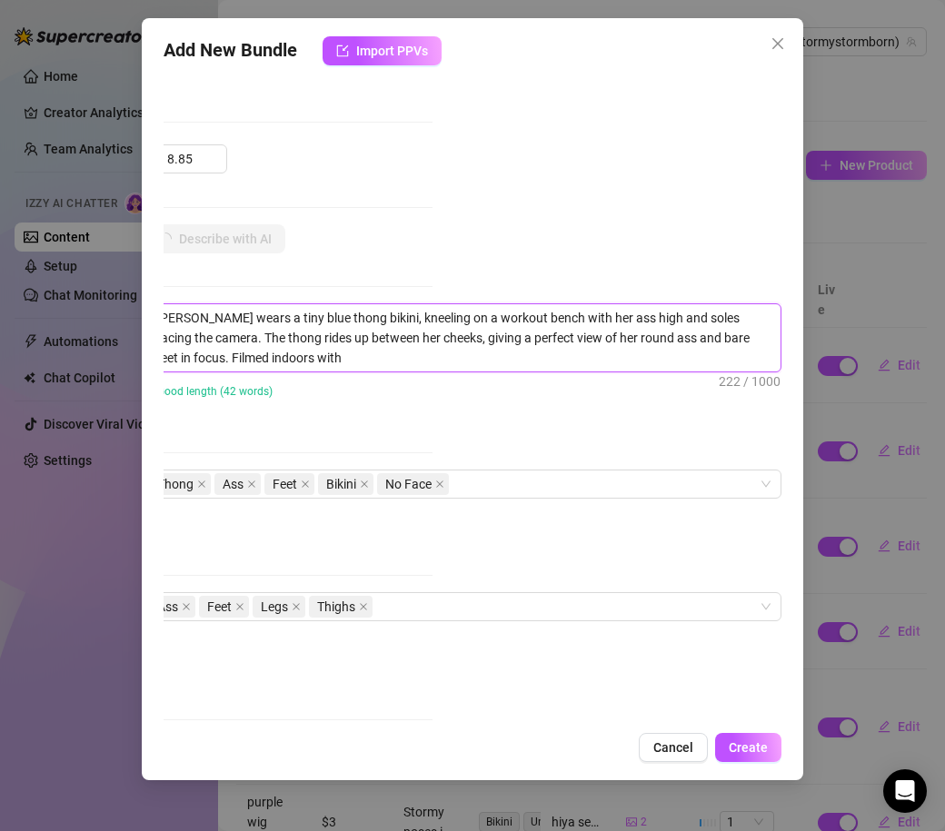
type textarea "[PERSON_NAME] wears a tiny blue thong bikini, kneeling on a workout bench with …"
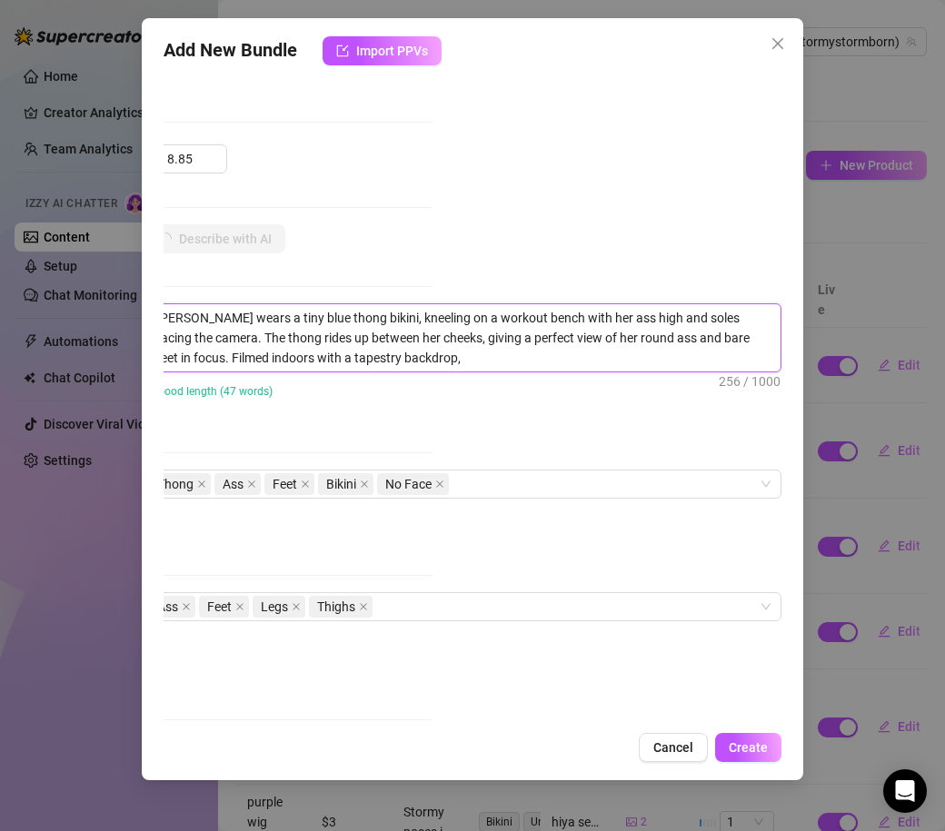
type textarea "[PERSON_NAME] wears a tiny blue thong bikini, kneeling on a workout bench with …"
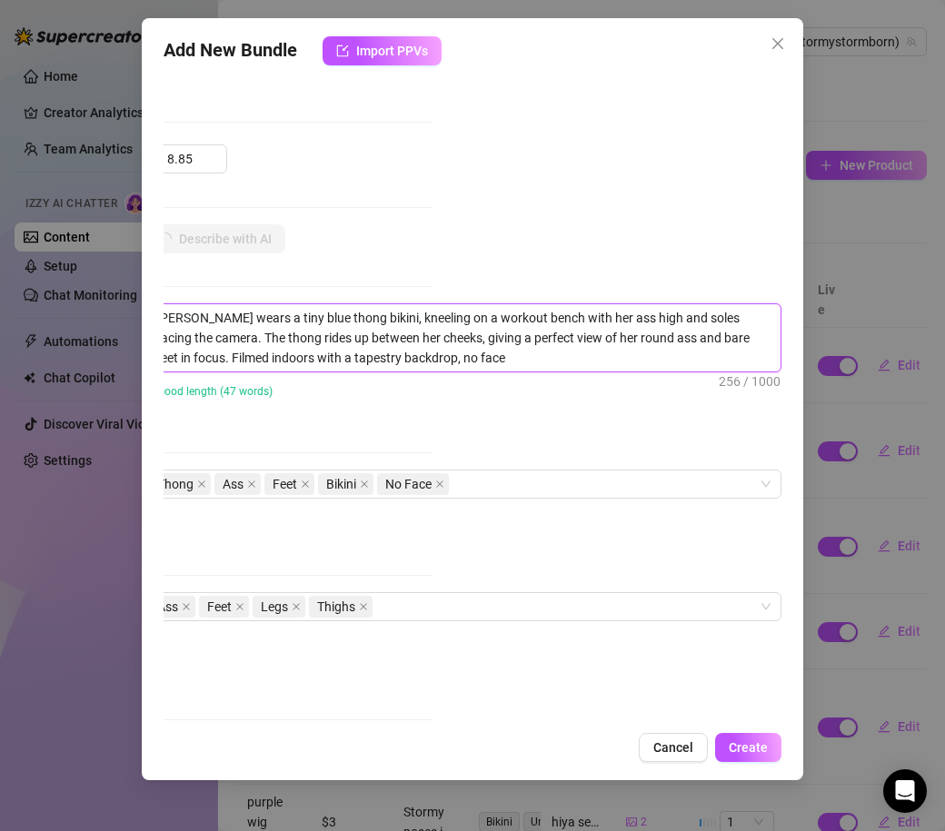
type textarea "[PERSON_NAME] wears a tiny blue thong bikini, kneeling on a workout bench with …"
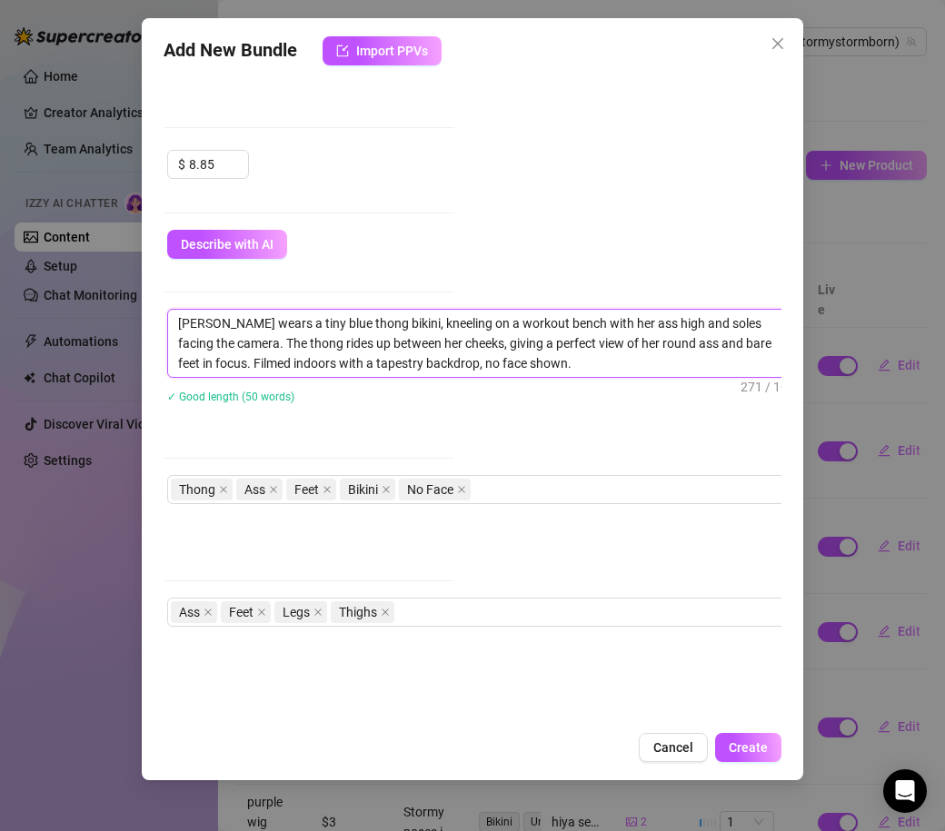
scroll to position [510, 329]
click at [251, 347] on textarea "[PERSON_NAME] wears a tiny blue thong bikini, kneeling on a workout bench with …" at bounding box center [483, 343] width 634 height 67
type textarea "[PERSON_NAME] wears a tiny blue thong bikini, kneeling on a workout bench with …"
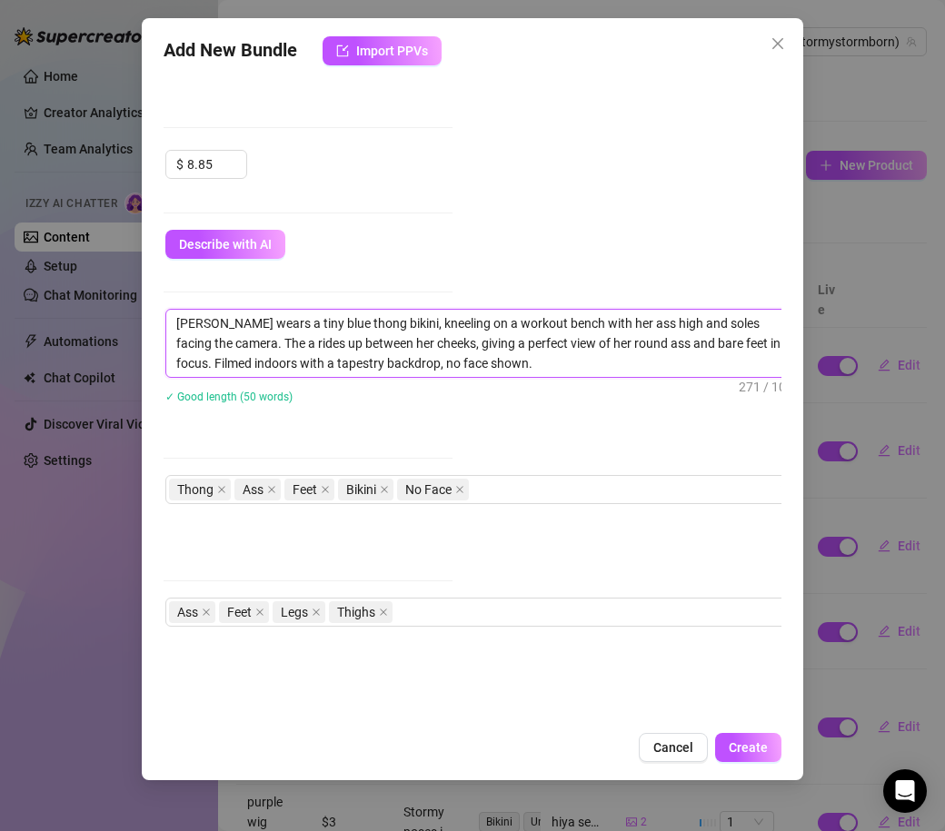
type textarea "[PERSON_NAME] wears a tiny blue thong bikini, kneeling on a workout bench with …"
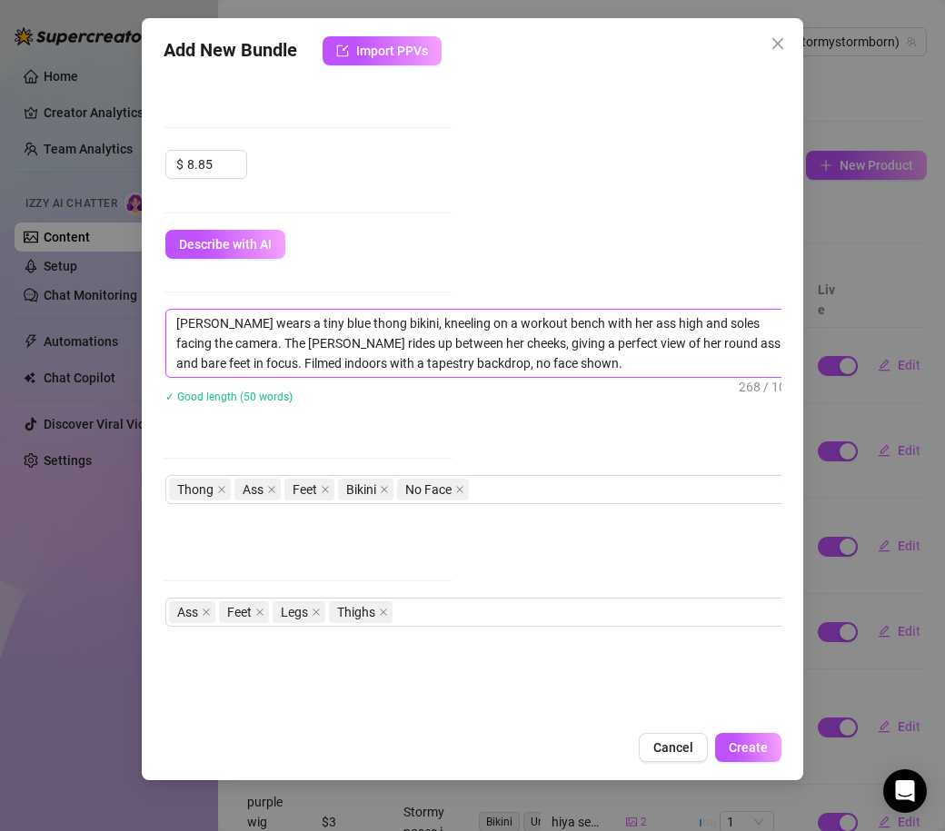
type textarea "[PERSON_NAME] wears a tiny blue thong bikini, kneeling on a workout bench with …"
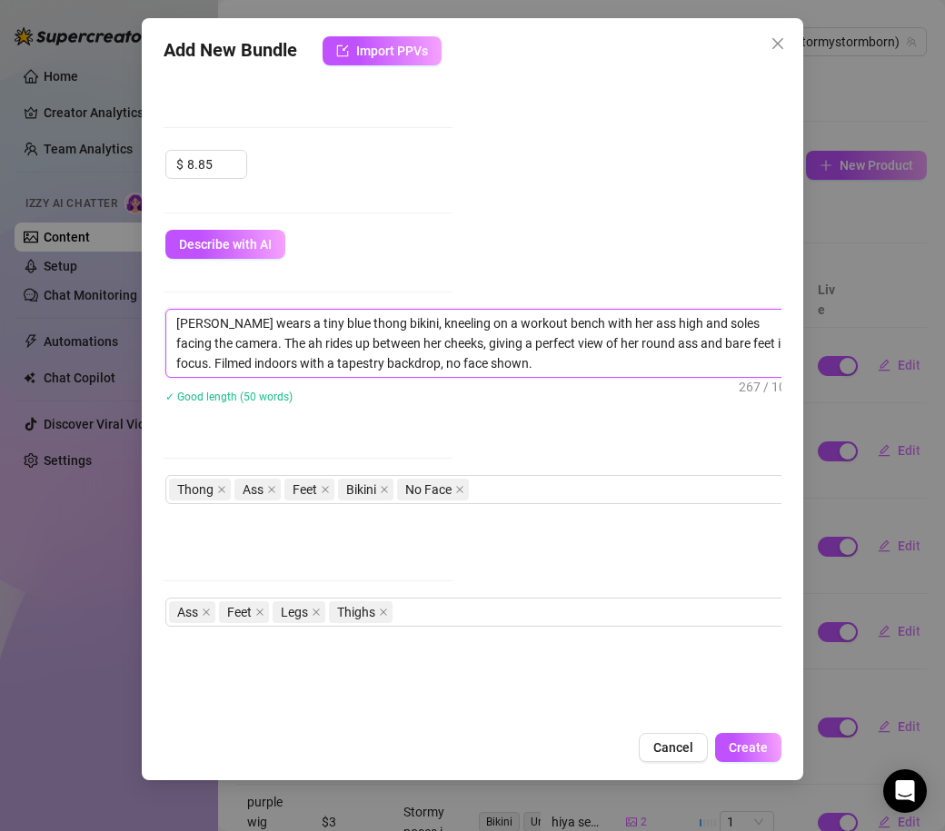
type textarea "[PERSON_NAME] wears a tiny blue thong bikini, kneeling on a workout bench with …"
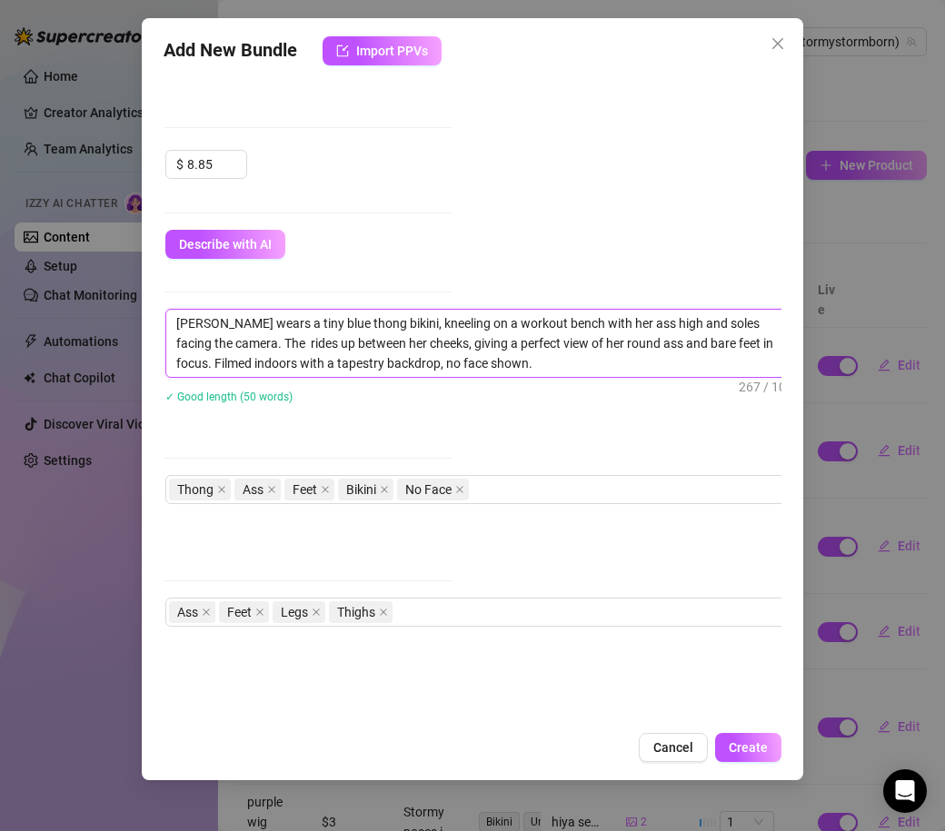
type textarea "[PERSON_NAME] wears a tiny blue thong bikini, kneeling on a workout bench with …"
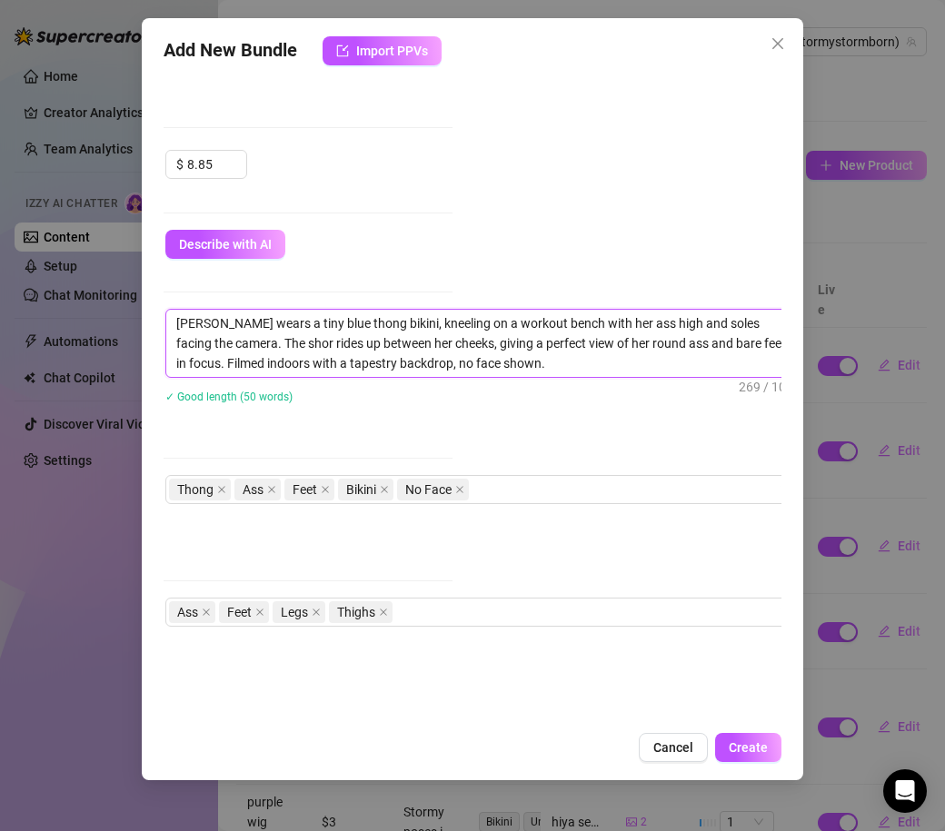
type textarea "[PERSON_NAME] wears a tiny blue thong bikini, kneeling on a workout bench with …"
click at [371, 324] on textarea "[PERSON_NAME] wears a tiny blue thong bikini, kneeling on a workout bench with …" at bounding box center [483, 343] width 634 height 67
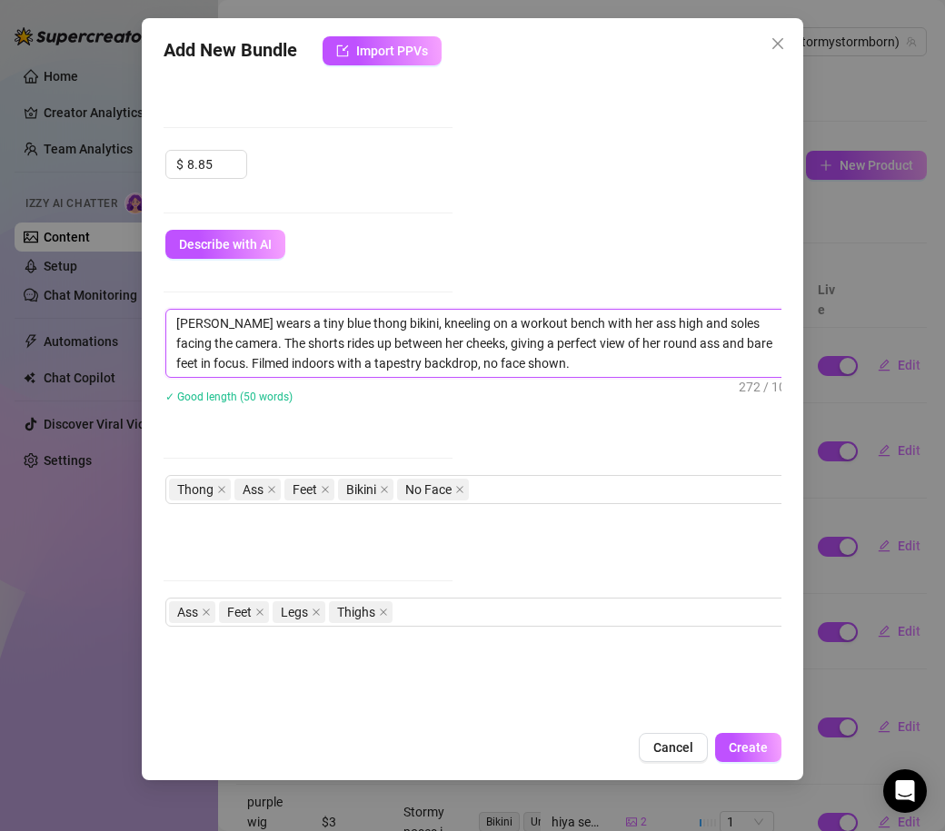
click at [371, 324] on textarea "[PERSON_NAME] wears a tiny blue thong bikini, kneeling on a workout bench with …" at bounding box center [483, 343] width 634 height 67
type textarea "[PERSON_NAME] wears a tiny blue thong, kneeling on a workout bench with her ass…"
type textarea "[PERSON_NAME] wears a tiny blue thon, kneeling on a workout bench with her ass …"
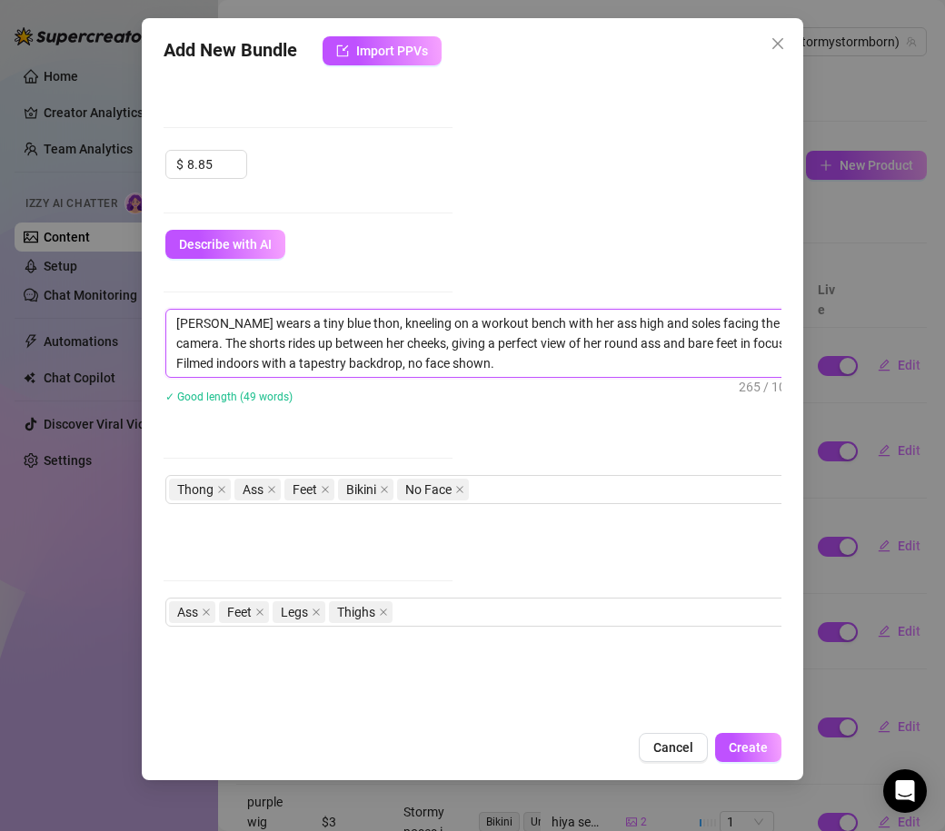
type textarea "[PERSON_NAME] wears a tiny blue tho, kneeling on a workout bench with her ass h…"
type textarea "[PERSON_NAME] wears a tiny blue th, kneeling on a workout bench with her ass hi…"
type textarea "[PERSON_NAME] wears a tiny blue t, kneeling on a workout bench with her ass hig…"
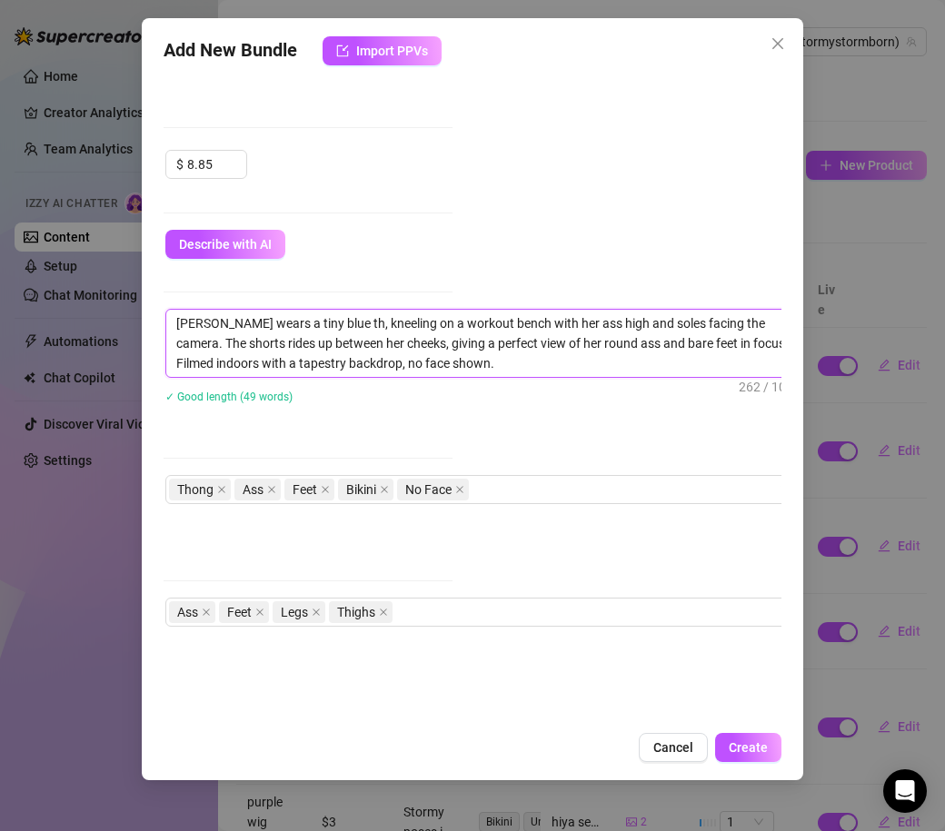
type textarea "[PERSON_NAME] wears a tiny blue t, kneeling on a workout bench with her ass hig…"
type textarea "[PERSON_NAME] wears a tiny blue , kneeling on a workout bench with her ass high…"
type textarea "[PERSON_NAME] wears a tiny blue, kneeling on a workout bench with her ass high …"
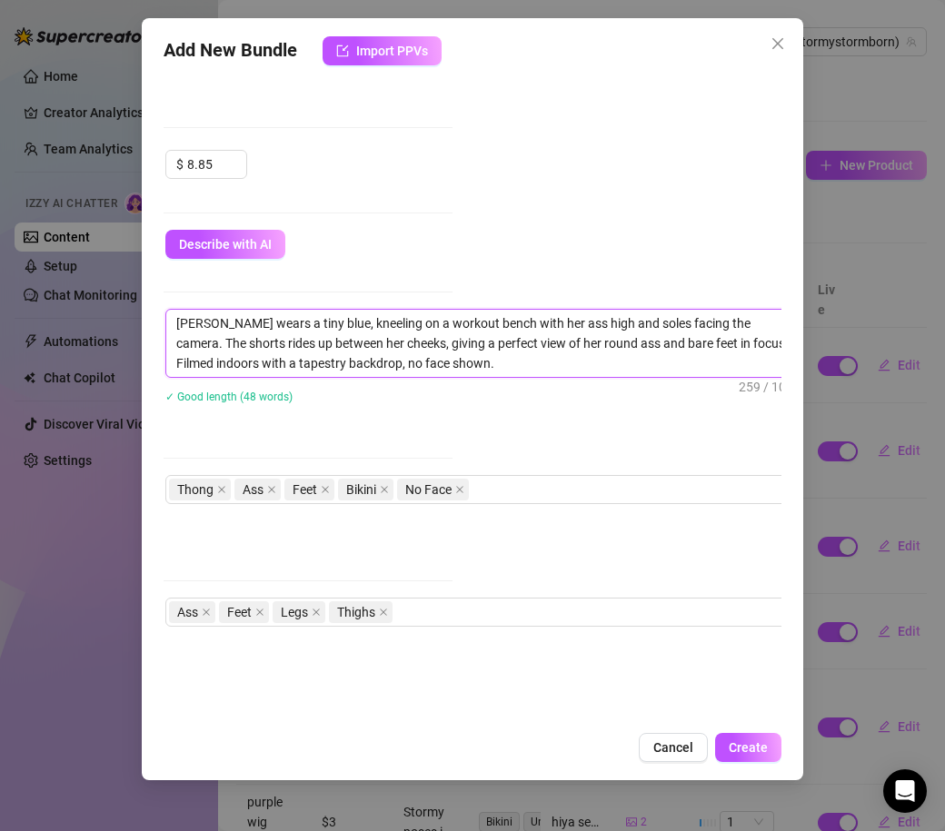
type textarea "[PERSON_NAME] wears a tiny blue , kneeling on a workout bench with her ass high…"
type textarea "[PERSON_NAME] wears a tiny blue s, kneeling on a workout bench with her ass hig…"
type textarea "[PERSON_NAME] wears a tiny blue sh, kneeling on a workout bench with her ass hi…"
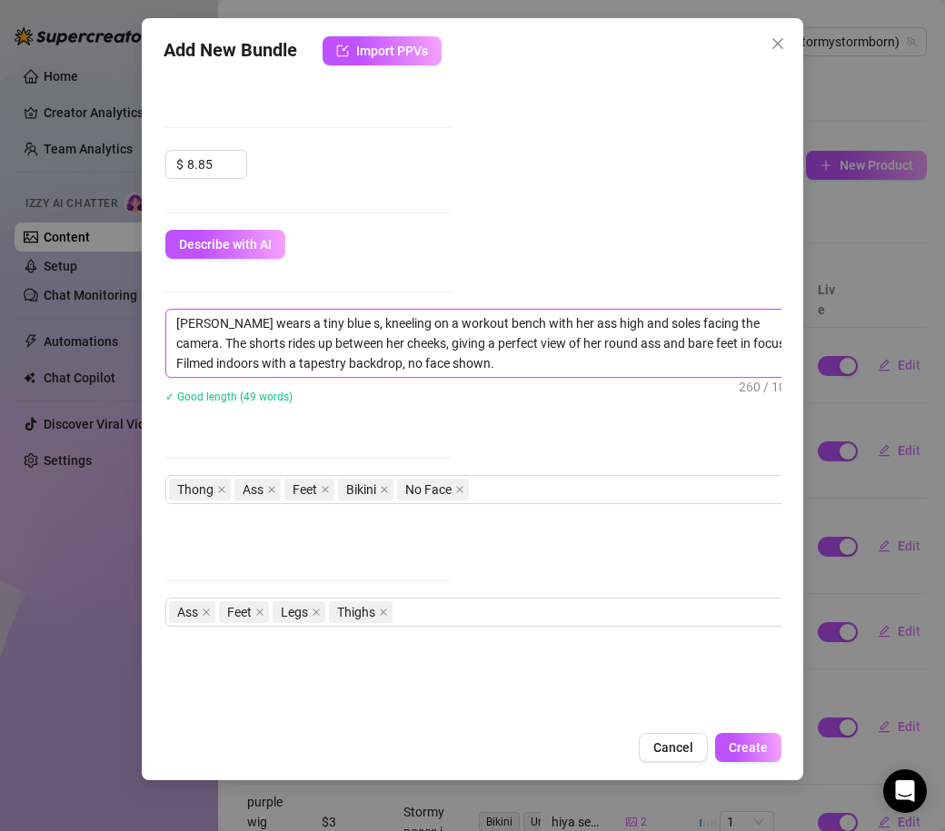
type textarea "[PERSON_NAME] wears a tiny blue sh, kneeling on a workout bench with her ass hi…"
type textarea "[PERSON_NAME] wears a tiny blue sho, kneeling on a workout bench with her ass h…"
type textarea "[PERSON_NAME] wears a tiny blue sh, kneeling on a workout bench with her ass hi…"
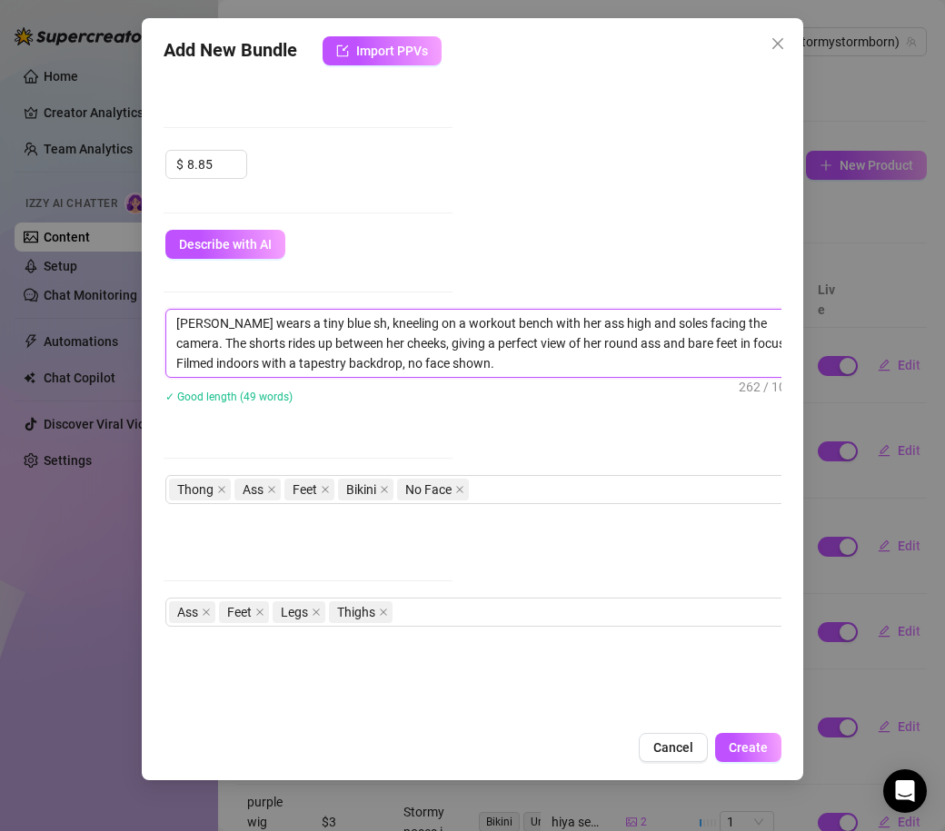
type textarea "[PERSON_NAME] wears a tiny blue s, kneeling on a workout bench with her ass hig…"
type textarea "[PERSON_NAME] wears a tiny blue , kneeling on a workout bench with her ass high…"
type textarea "[PERSON_NAME] wears a tiny blue, kneeling on a workout bench with her ass high …"
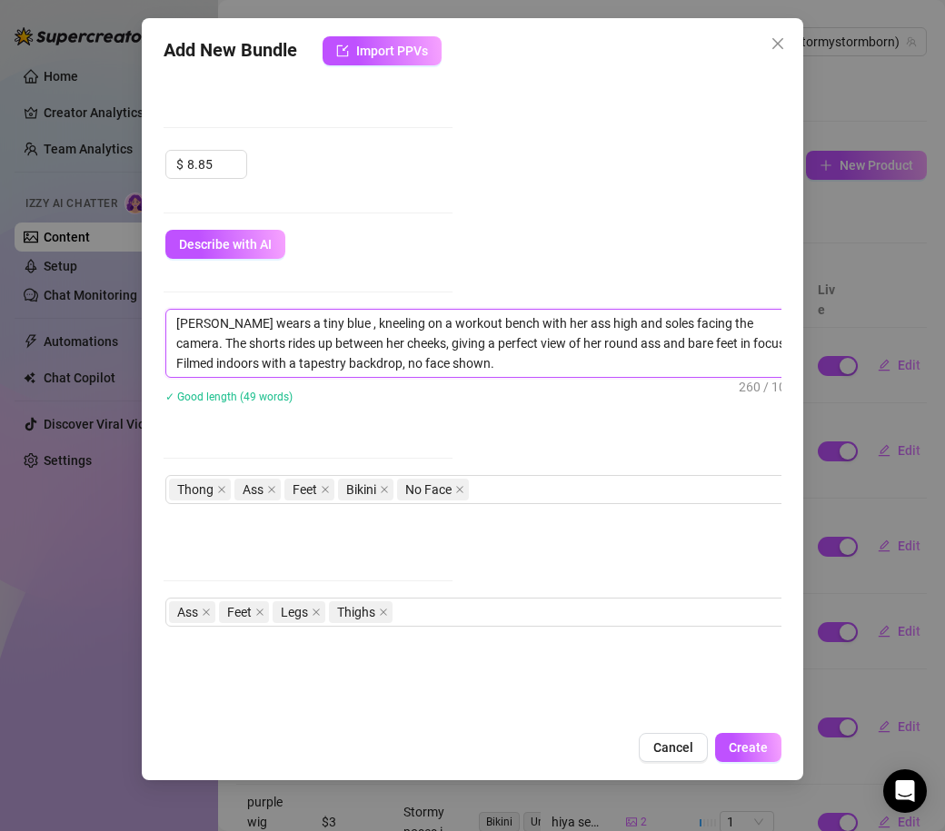
type textarea "[PERSON_NAME] wears a tiny blue, kneeling on a workout bench with her ass high …"
type textarea "[PERSON_NAME] wears a tiny blu, kneeling on a workout bench with her ass high a…"
type textarea "[PERSON_NAME] wears a tiny bl, kneeling on a workout bench with her ass high an…"
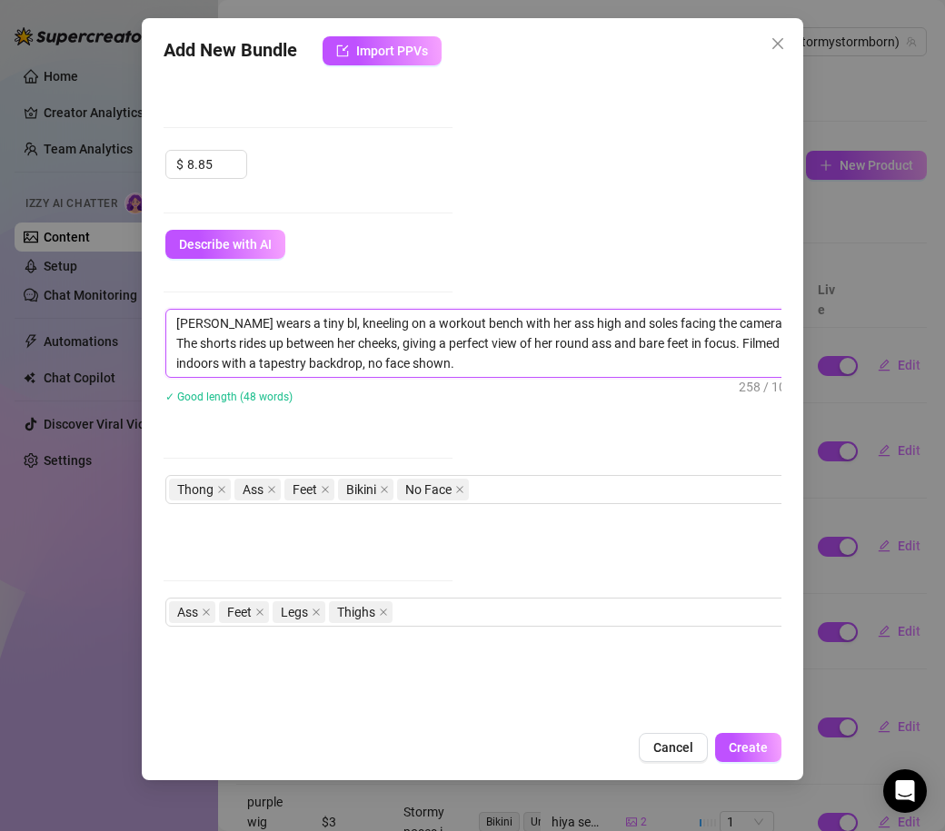
type textarea "[PERSON_NAME] wears a tiny b, kneeling on a workout bench with her ass high and…"
type textarea "[PERSON_NAME] wears a tiny , kneeling on a workout bench with her ass high and …"
type textarea "[PERSON_NAME] wears a tiny m, kneeling on a workout bench with her ass high and…"
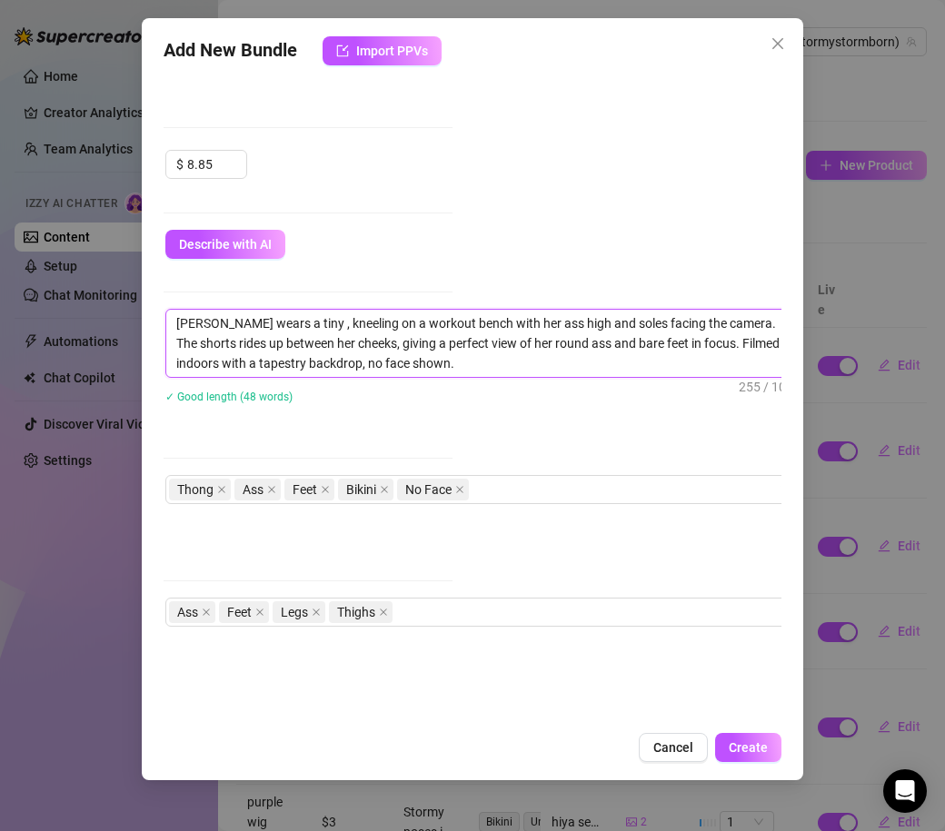
type textarea "[PERSON_NAME] wears a tiny m, kneeling on a workout bench with her ass high and…"
type textarea "[PERSON_NAME] wears a tiny my, kneeling on a workout bench with her ass high an…"
type textarea "[PERSON_NAME] wears a tiny my , kneeling on a workout bench with her ass high a…"
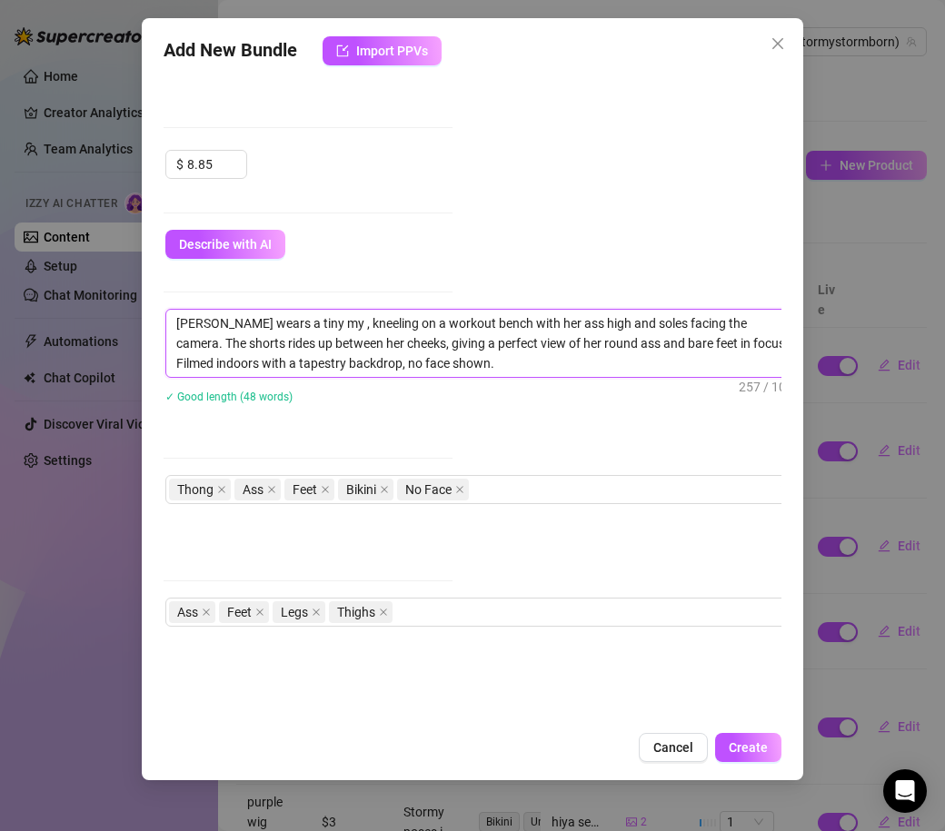
type textarea "[PERSON_NAME] wears a tiny my l, kneeling on a workout bench with her ass high …"
type textarea "[PERSON_NAME] wears a tiny my li, kneeling on a workout bench with her ass high…"
type textarea "[PERSON_NAME] wears a tiny my lit, kneeling on a workout bench with her ass hig…"
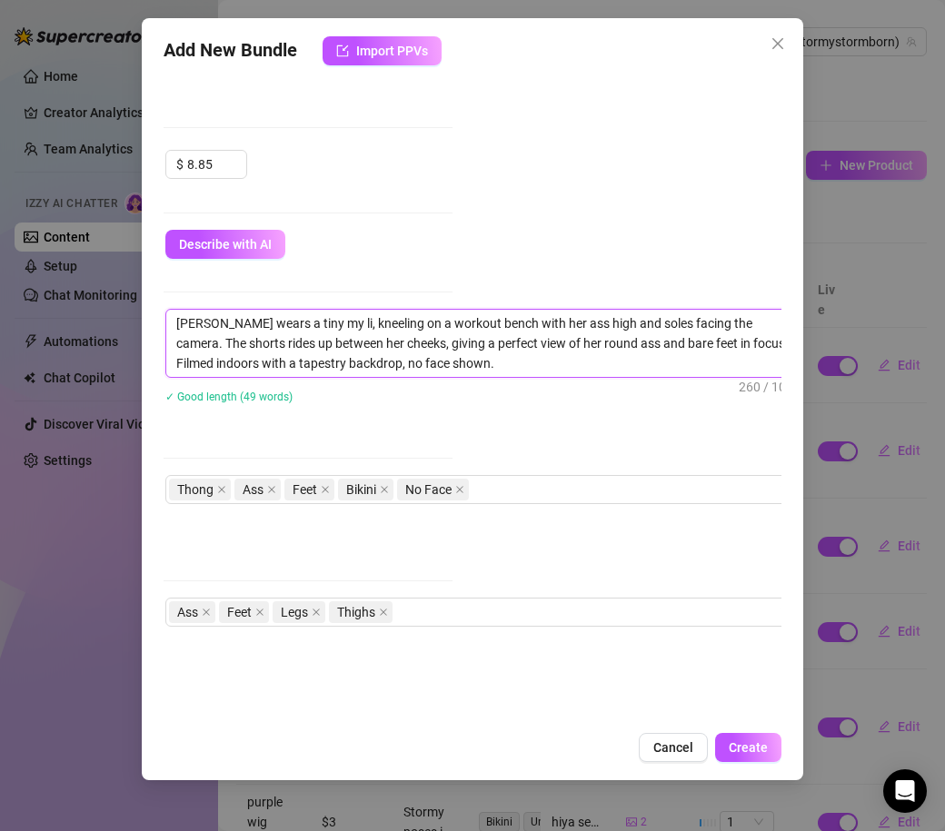
type textarea "[PERSON_NAME] wears a tiny my lit, kneeling on a workout bench with her ass hig…"
type textarea "[PERSON_NAME] wears a tiny my litl, kneeling on a workout bench with her ass hi…"
type textarea "[PERSON_NAME] wears a tiny my litle, kneeling on a workout bench with her ass h…"
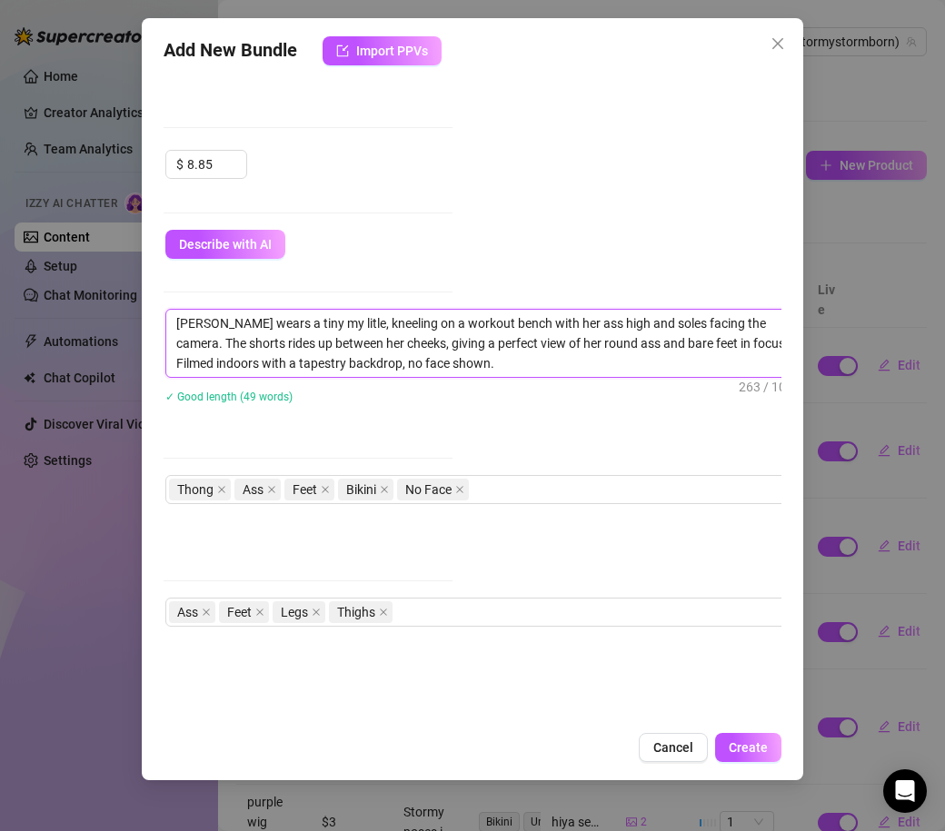
type textarea "[PERSON_NAME] wears a tiny my litl, kneeling on a workout bench with her ass hi…"
type textarea "[PERSON_NAME] wears a tiny my lit, kneeling on a workout bench with her ass hig…"
type textarea "[PERSON_NAME] wears a tiny my litl, kneeling on a workout bench with her ass hi…"
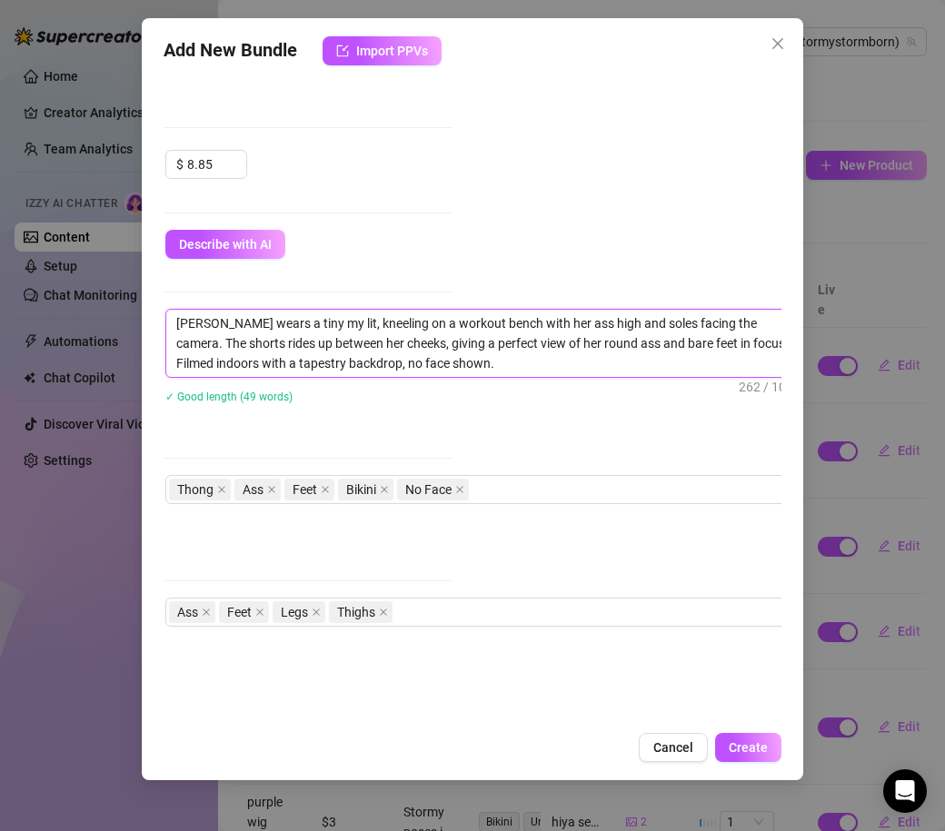
type textarea "[PERSON_NAME] wears a tiny my litl, kneeling on a workout bench with her ass hi…"
type textarea "[PERSON_NAME] wears a tiny my lit, kneeling on a workout bench with her ass hig…"
type textarea "[PERSON_NAME] wears a tiny my litt, kneeling on a workout bench with her ass hi…"
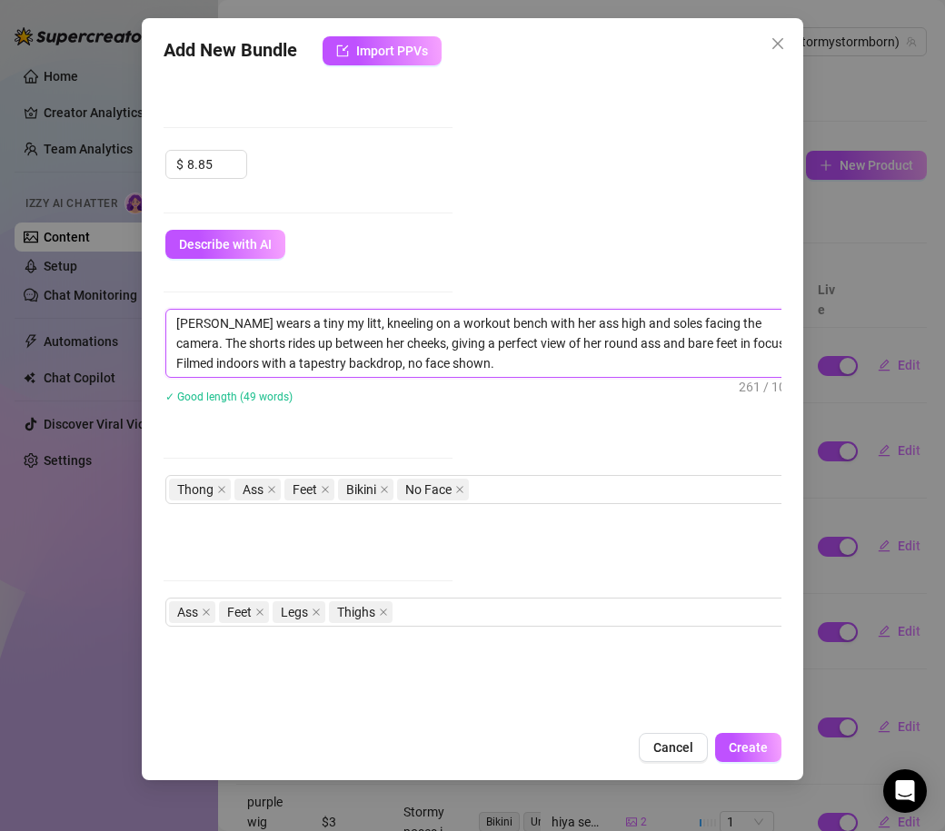
type textarea "[PERSON_NAME] wears a tiny my littl, kneeling on a workout bench with her ass h…"
click at [604, 355] on textarea "[PERSON_NAME] wears a tiny my little pony shorts, kneeling on a workout bench w…" at bounding box center [483, 343] width 634 height 67
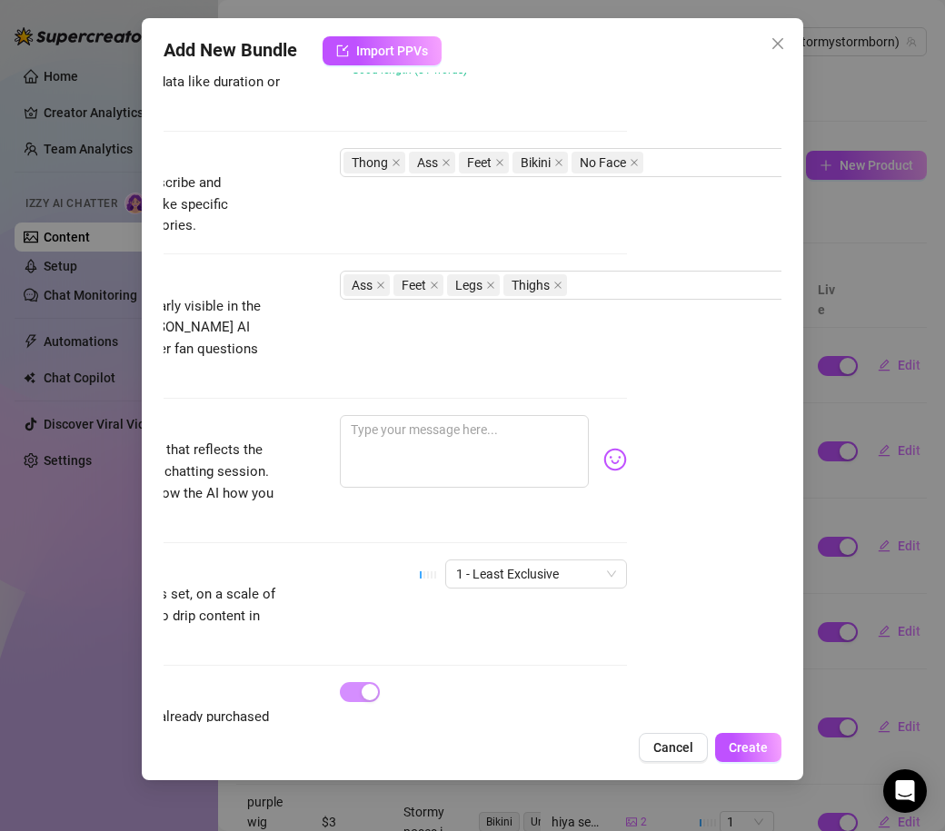
scroll to position [837, 153]
click at [396, 156] on span at bounding box center [397, 163] width 9 height 20
click at [620, 168] on div "Ass Feet Bikini No Face" at bounding box center [650, 162] width 610 height 25
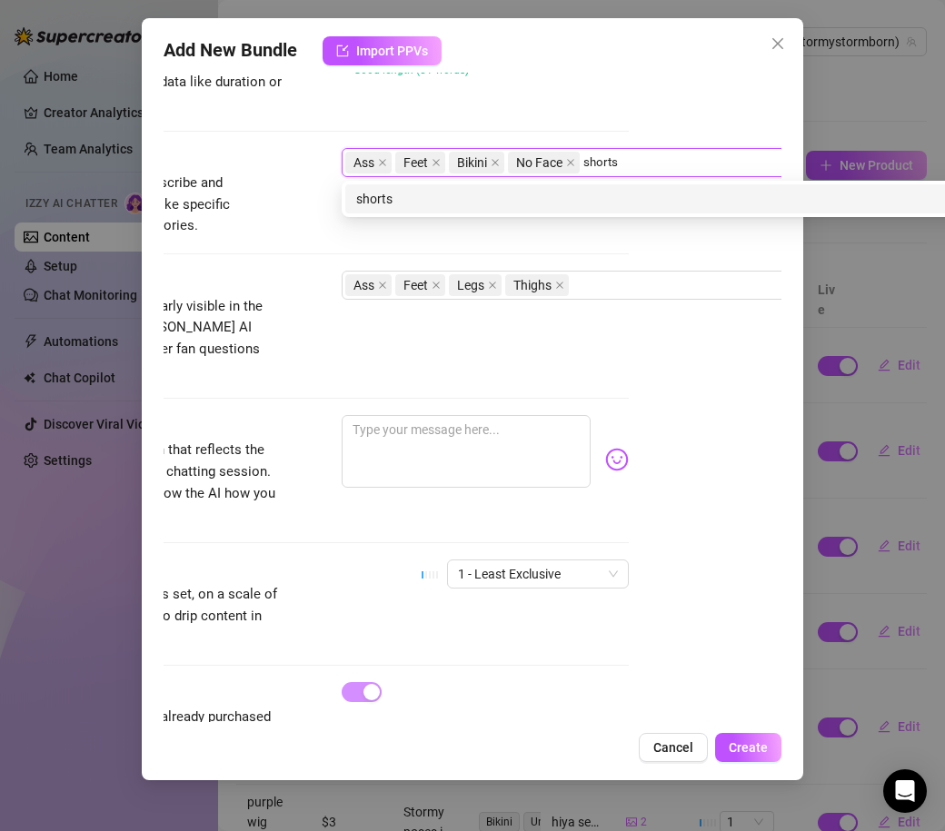
click at [483, 202] on div "shorts" at bounding box center [659, 199] width 607 height 20
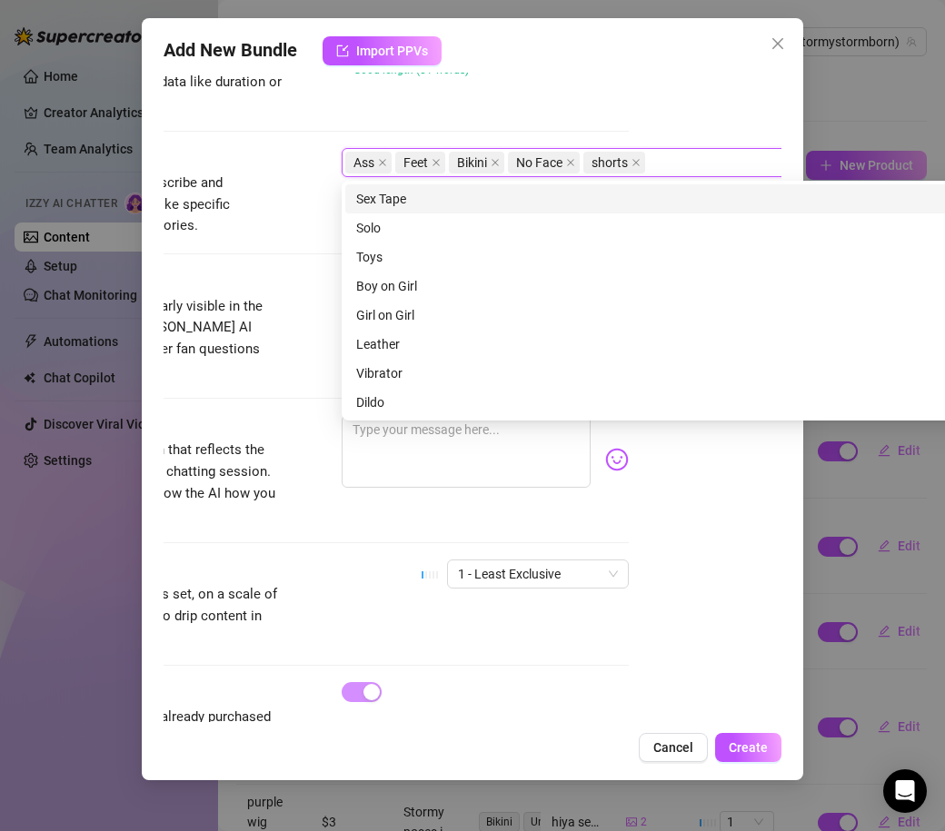
click at [546, 98] on div "[PERSON_NAME] wears a tiny my little pony shorts, kneeling on a workout bench w…" at bounding box center [651, 41] width 618 height 118
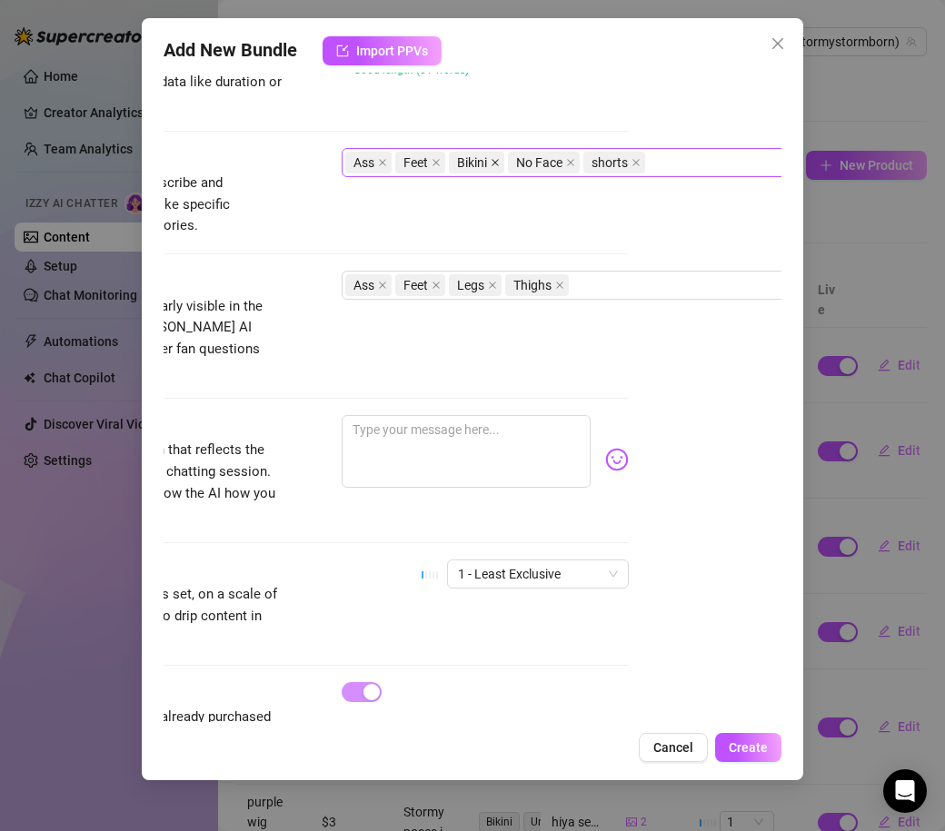
click at [498, 167] on span at bounding box center [495, 163] width 9 height 20
click at [616, 158] on div "Ass Feet No Face shorts" at bounding box center [650, 162] width 610 height 25
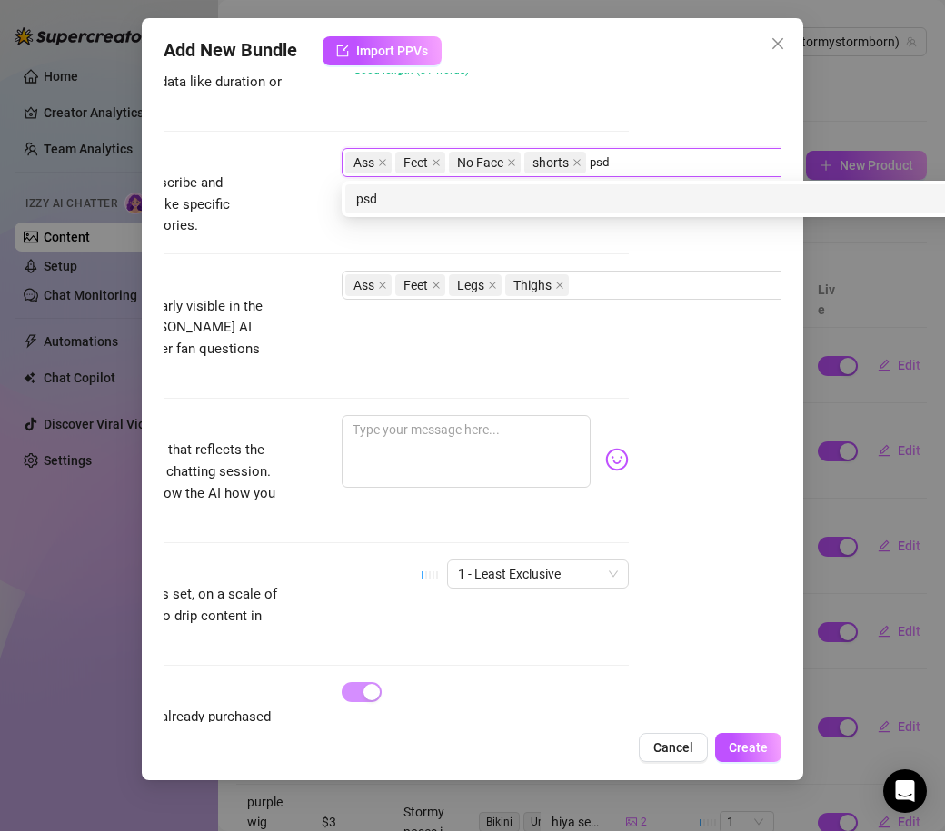
click at [523, 207] on div "psd" at bounding box center [659, 199] width 607 height 20
click at [476, 194] on div "workout" at bounding box center [659, 199] width 607 height 20
click at [373, 194] on div "gym" at bounding box center [659, 199] width 607 height 20
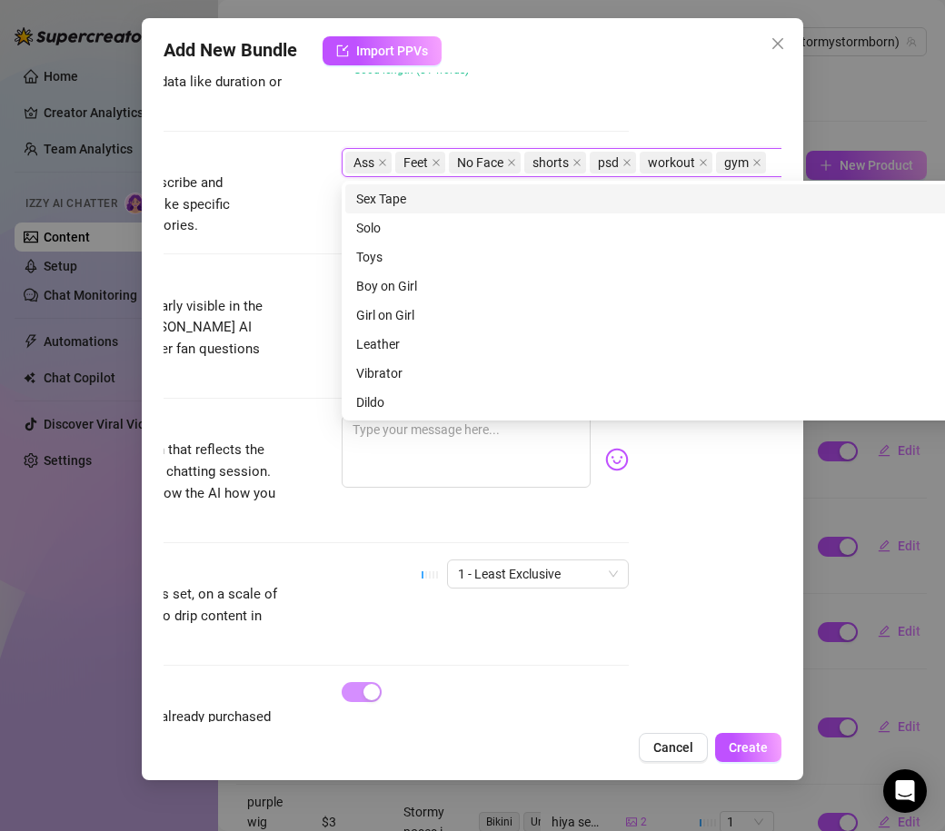
click at [295, 223] on div "Tags Simple keywords that describe and summarize the content, like specific fet…" at bounding box center [320, 192] width 618 height 89
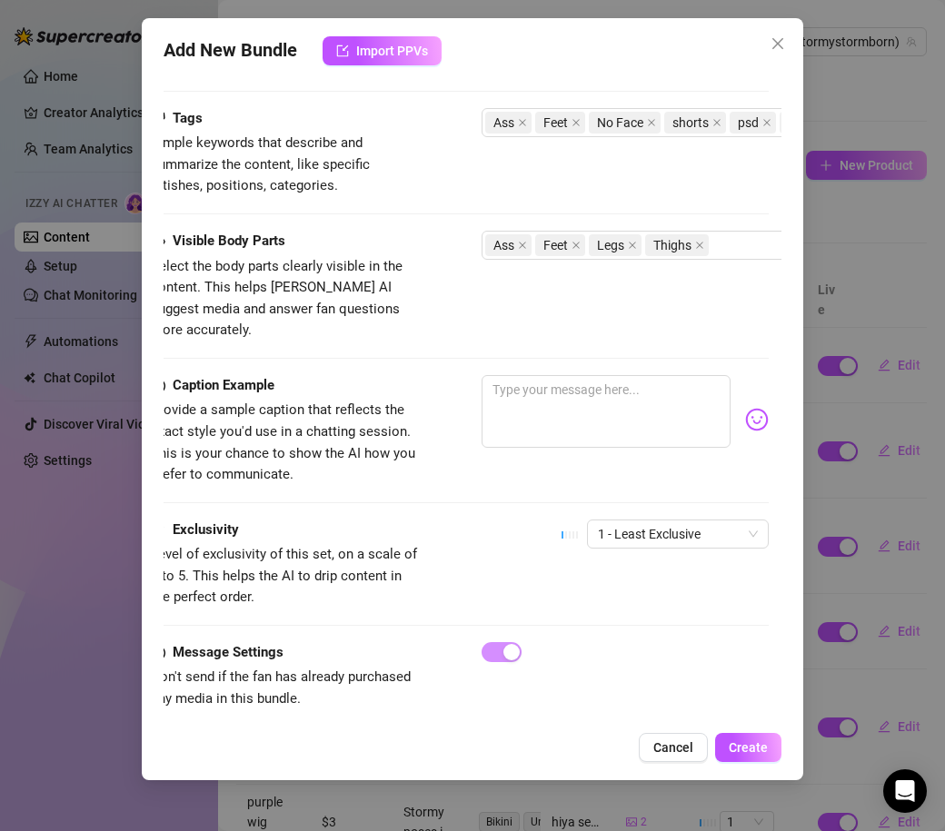
scroll to position [877, 11]
click at [626, 398] on textarea at bounding box center [607, 411] width 249 height 73
click at [765, 751] on span "Create" at bounding box center [748, 748] width 39 height 15
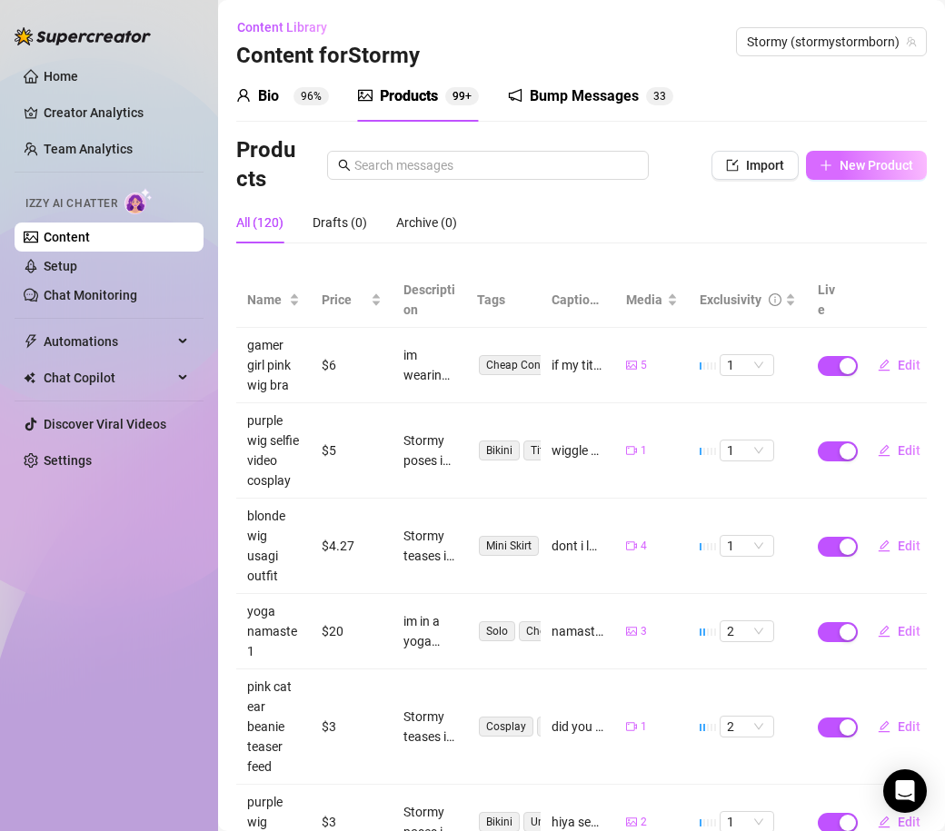
click at [826, 167] on icon "plus" at bounding box center [825, 165] width 1 height 10
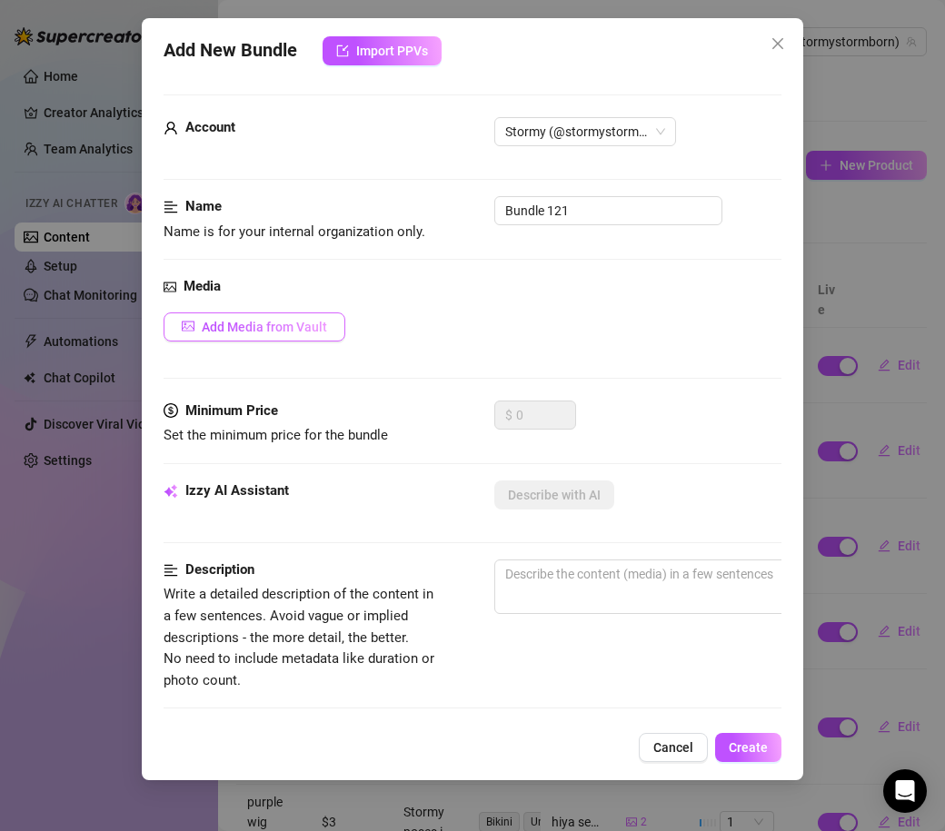
click at [251, 335] on button "Add Media from Vault" at bounding box center [255, 327] width 182 height 29
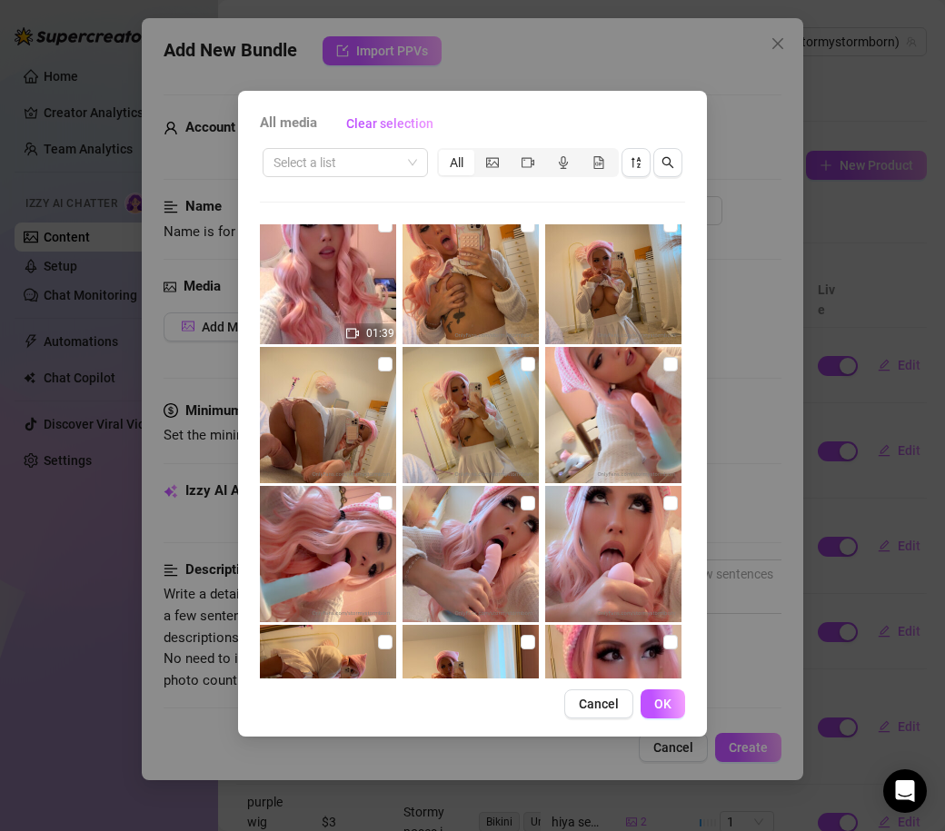
scroll to position [1797, 0]
